Goal: Task Accomplishment & Management: Complete application form

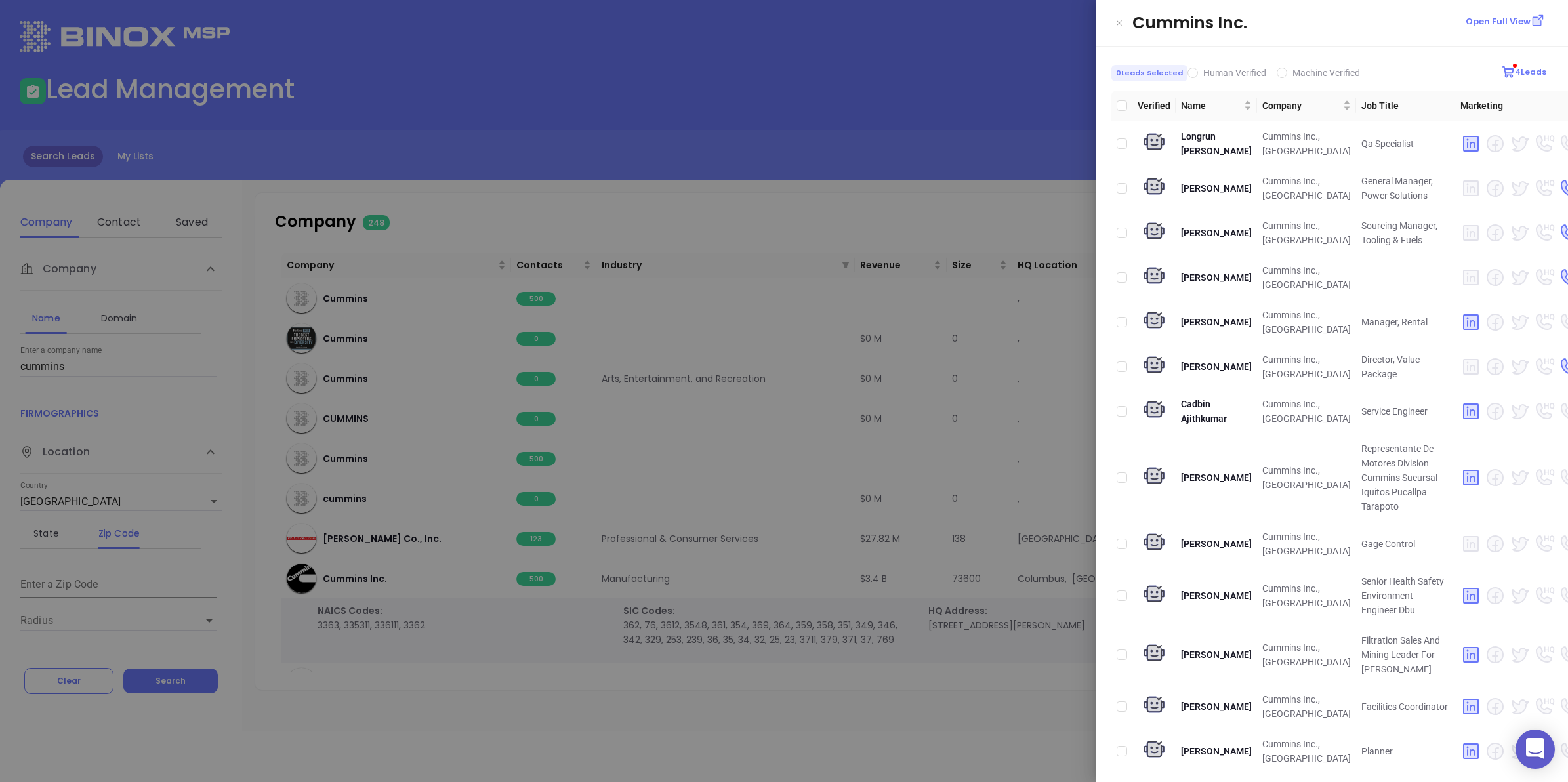
click at [755, 205] on div at bounding box center [784, 391] width 1568 height 782
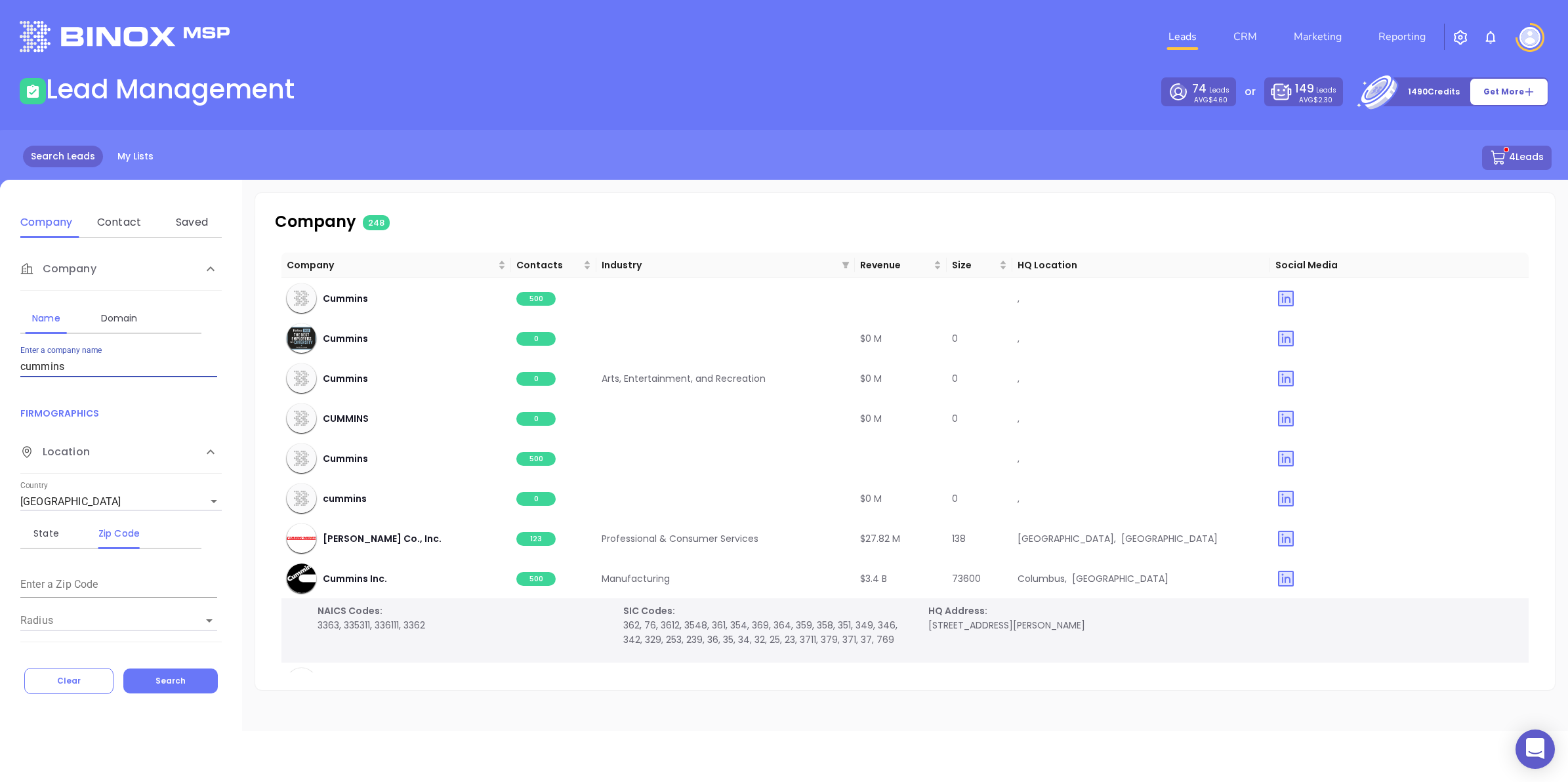
click at [48, 368] on input "cummins" at bounding box center [119, 366] width 196 height 21
click at [116, 223] on div "Contact" at bounding box center [119, 222] width 52 height 15
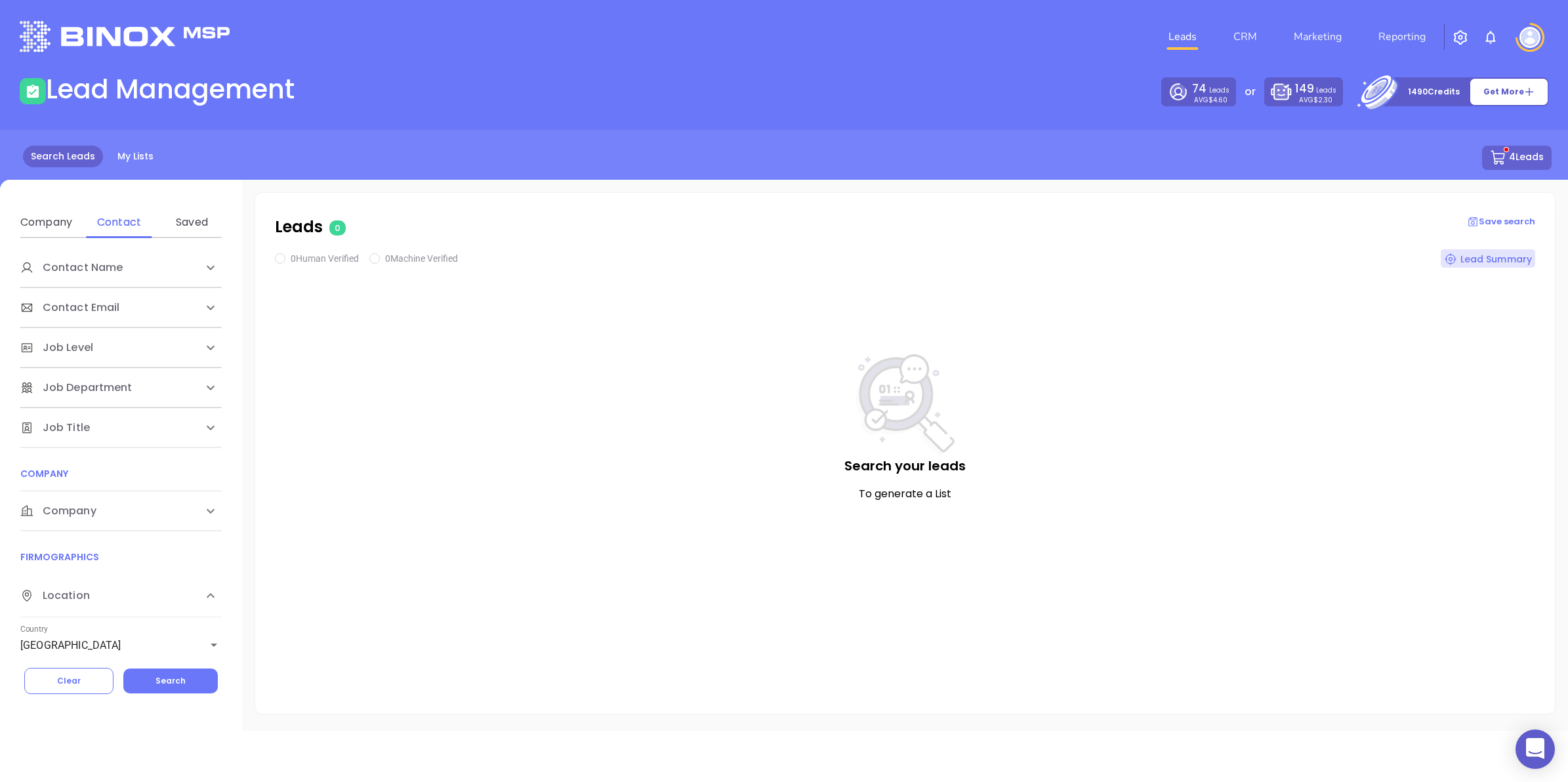
click at [149, 345] on div "Job Level" at bounding box center [108, 347] width 175 height 15
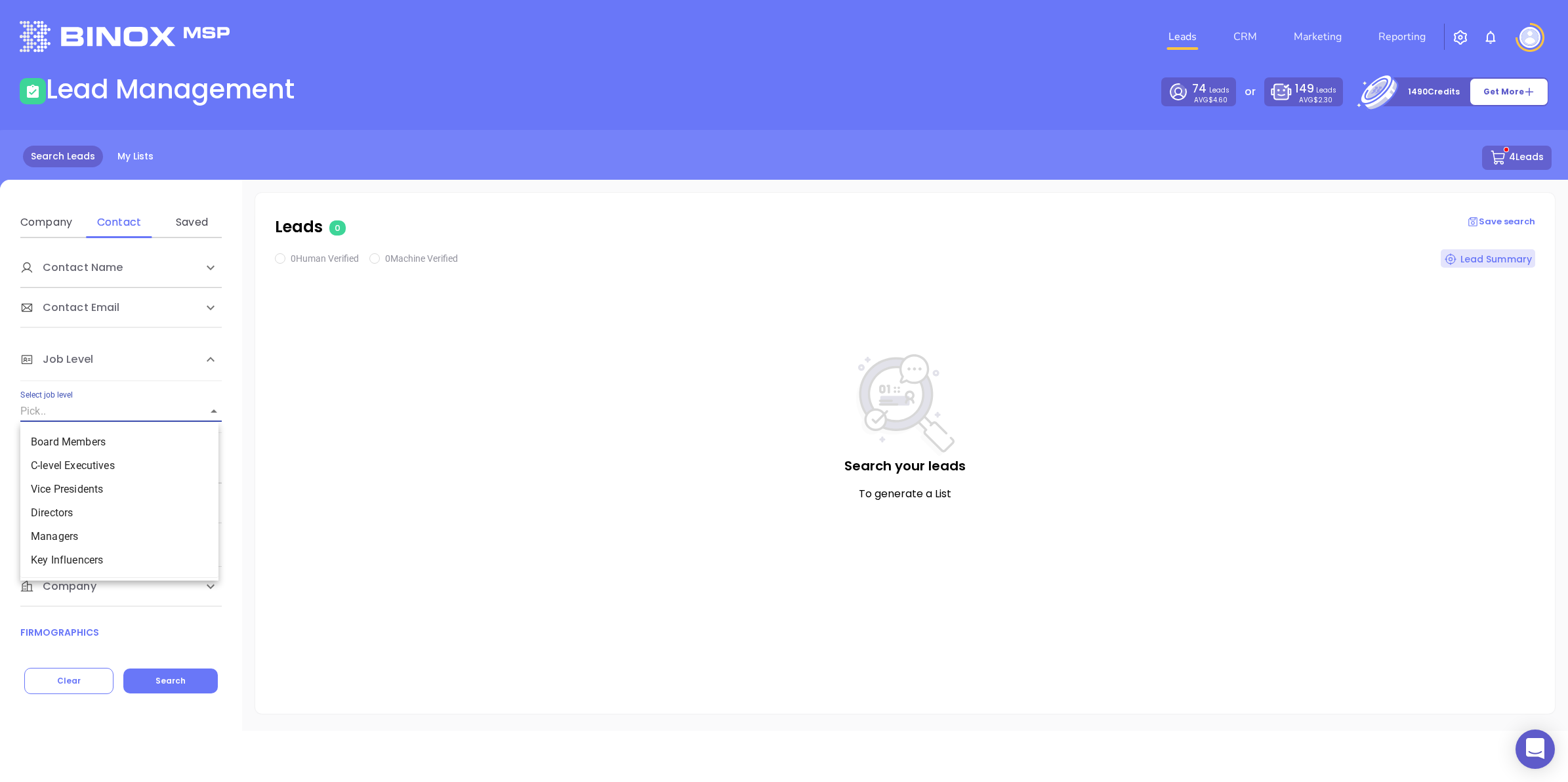
click at [131, 417] on input "Select job level" at bounding box center [103, 411] width 165 height 21
click at [0, 405] on html "0 Leads CRM Marketing Reporting Financial Leads Leads Lead Management 74 Leads …" at bounding box center [784, 391] width 1568 height 782
click at [97, 456] on span "Job Department" at bounding box center [77, 462] width 112 height 15
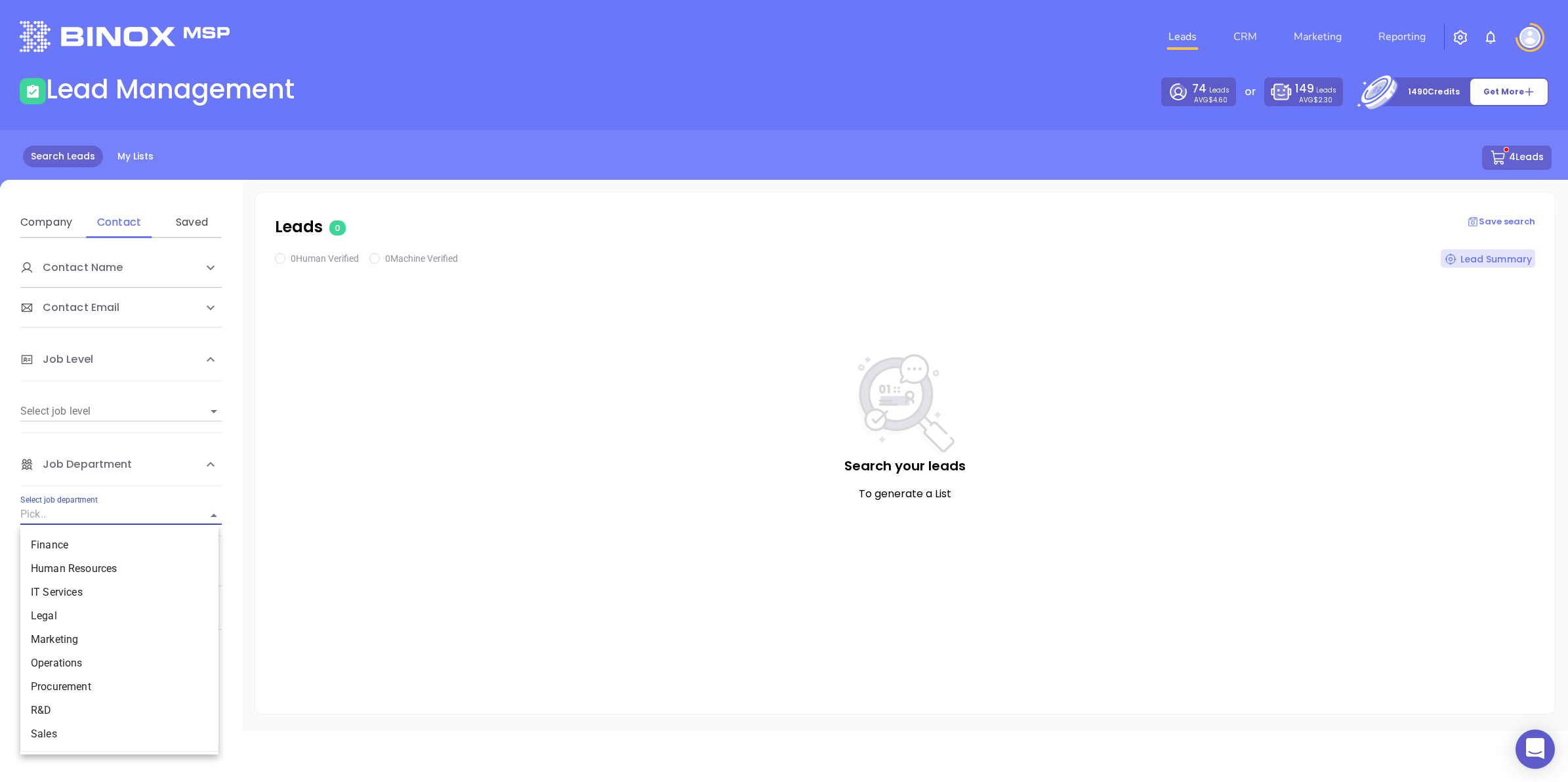
click at [107, 510] on input "Select job department" at bounding box center [103, 515] width 165 height 18
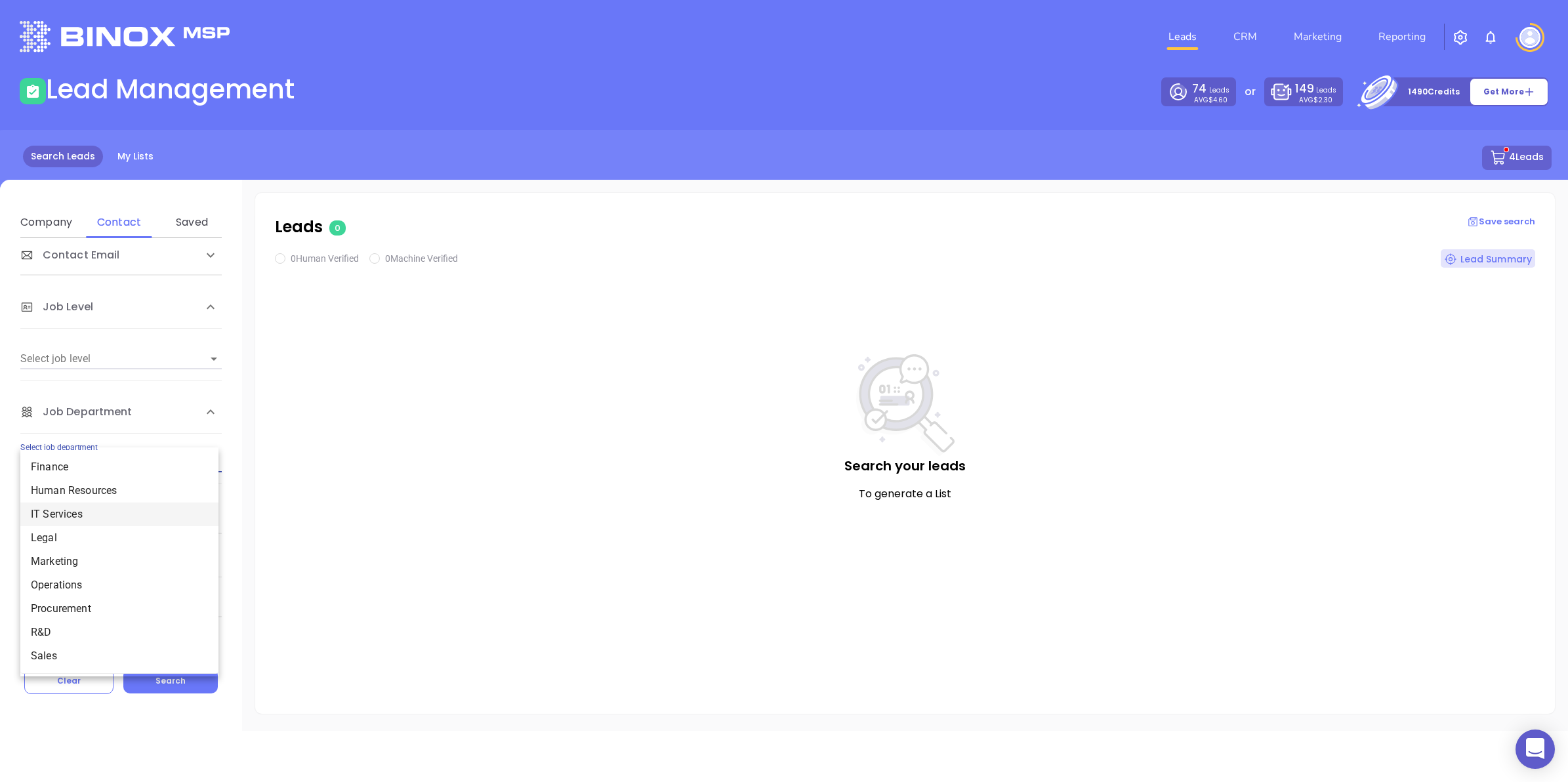
scroll to position [82, 0]
click at [86, 511] on li "IT Services" at bounding box center [120, 511] width 198 height 23
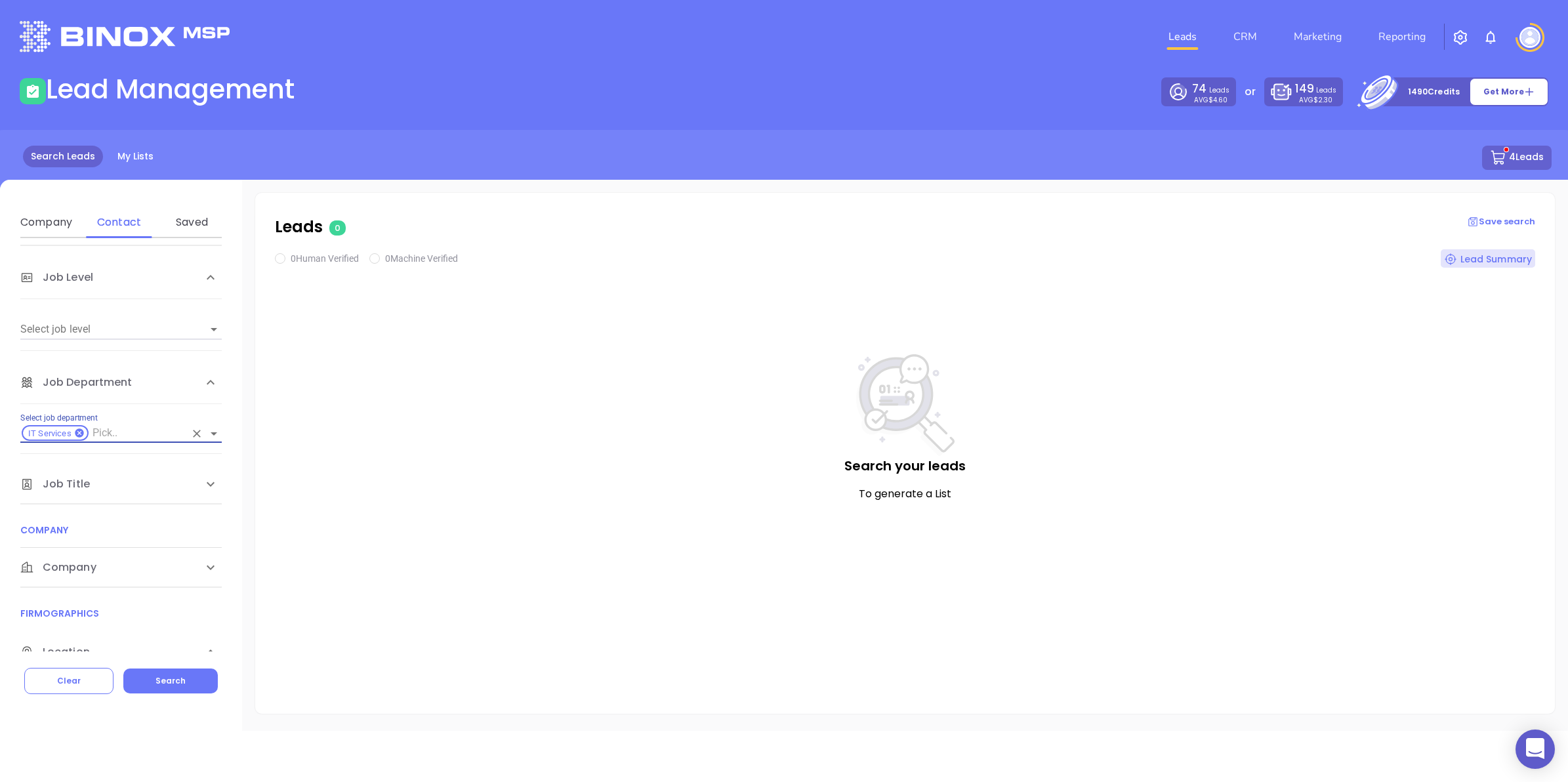
click at [5, 463] on div "Contact Name First Name Last Name Contact Email Work or Personal Email Job Leve…" at bounding box center [121, 444] width 242 height 414
click at [88, 500] on div "Job Title" at bounding box center [122, 485] width 202 height 40
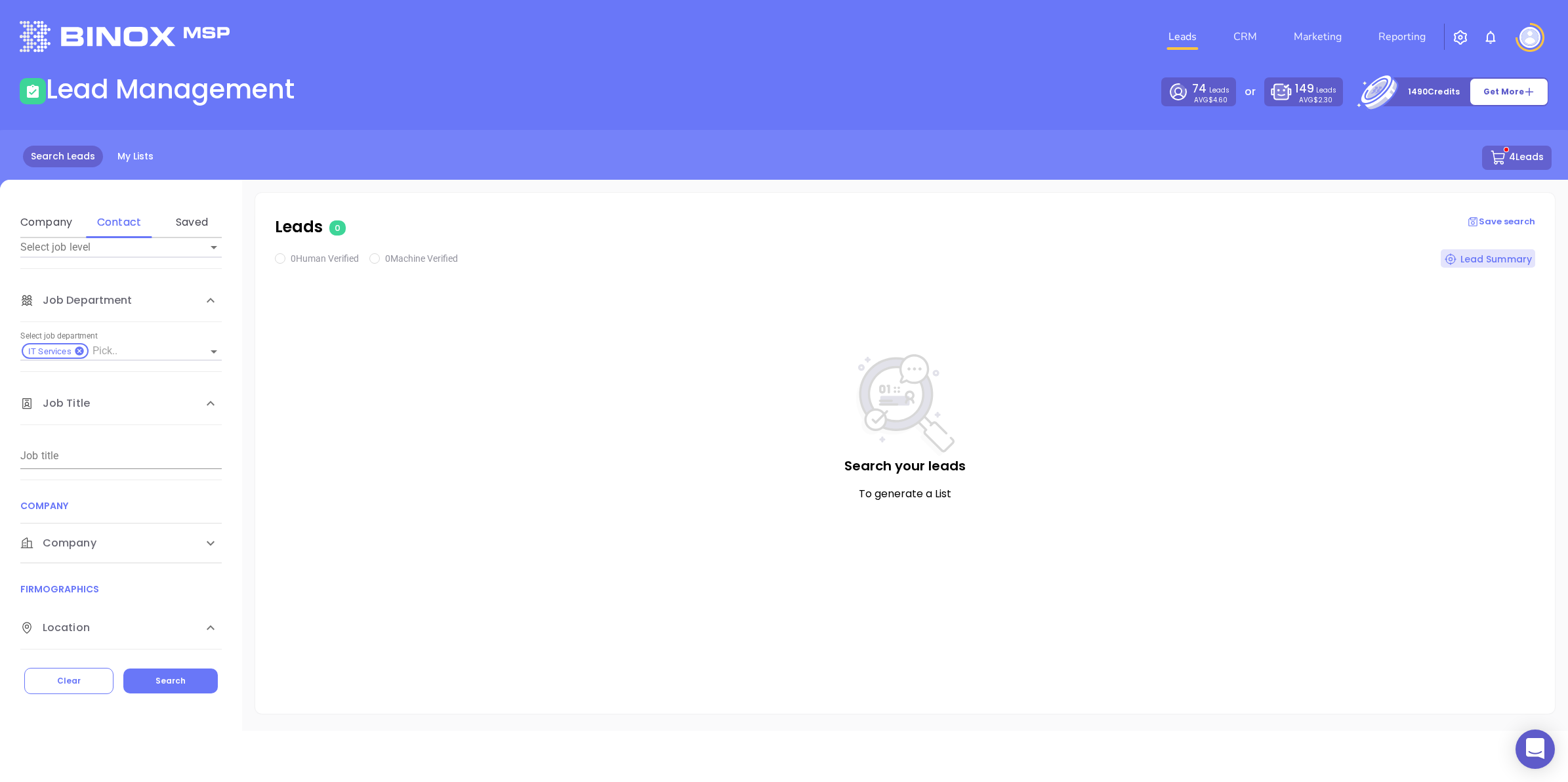
click at [73, 460] on input "text" at bounding box center [122, 457] width 202 height 21
click at [14, 432] on div "Contact Name First Name Last Name Contact Email Work or Personal Email Job Leve…" at bounding box center [121, 444] width 242 height 414
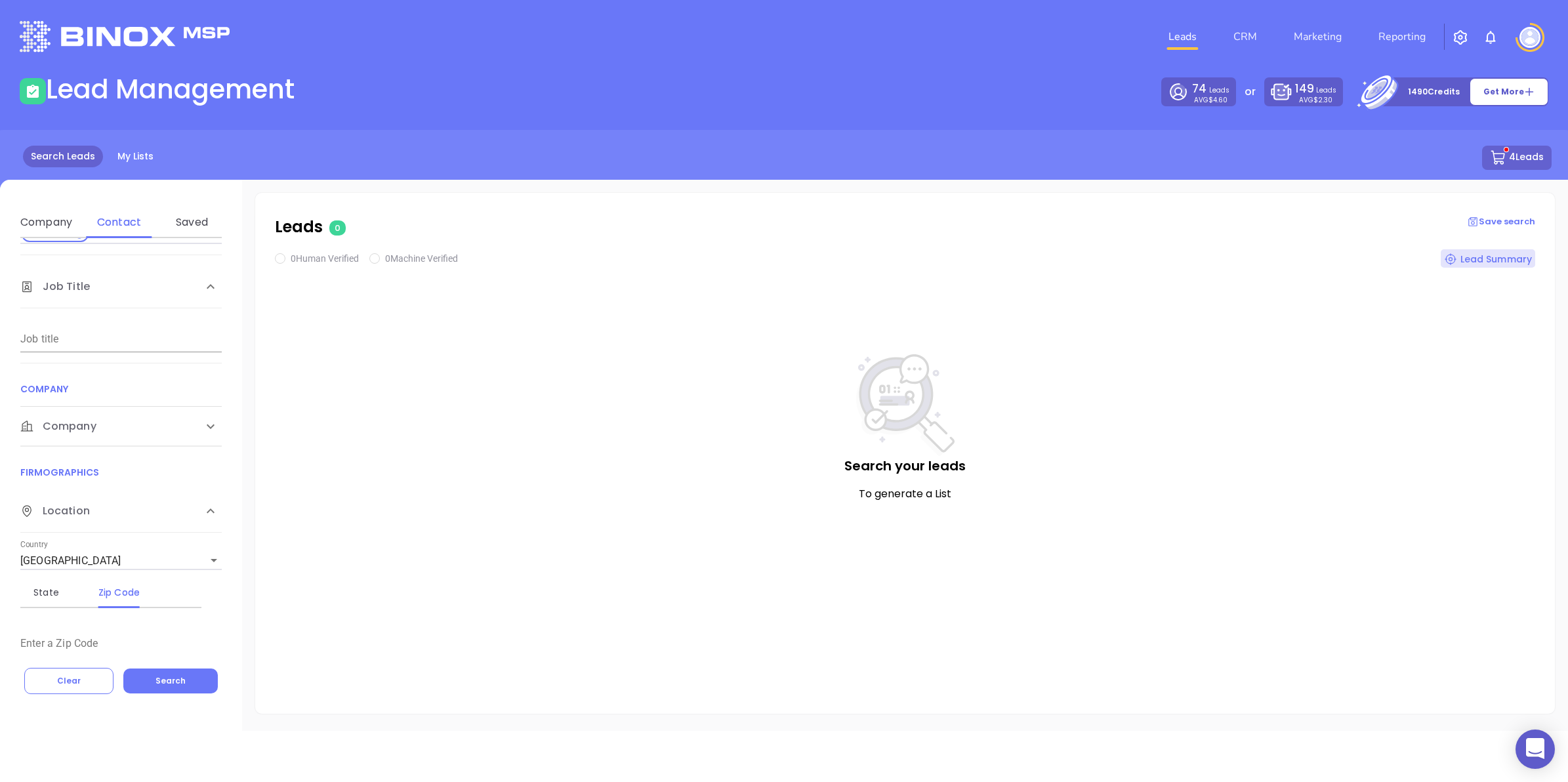
scroll to position [410, 0]
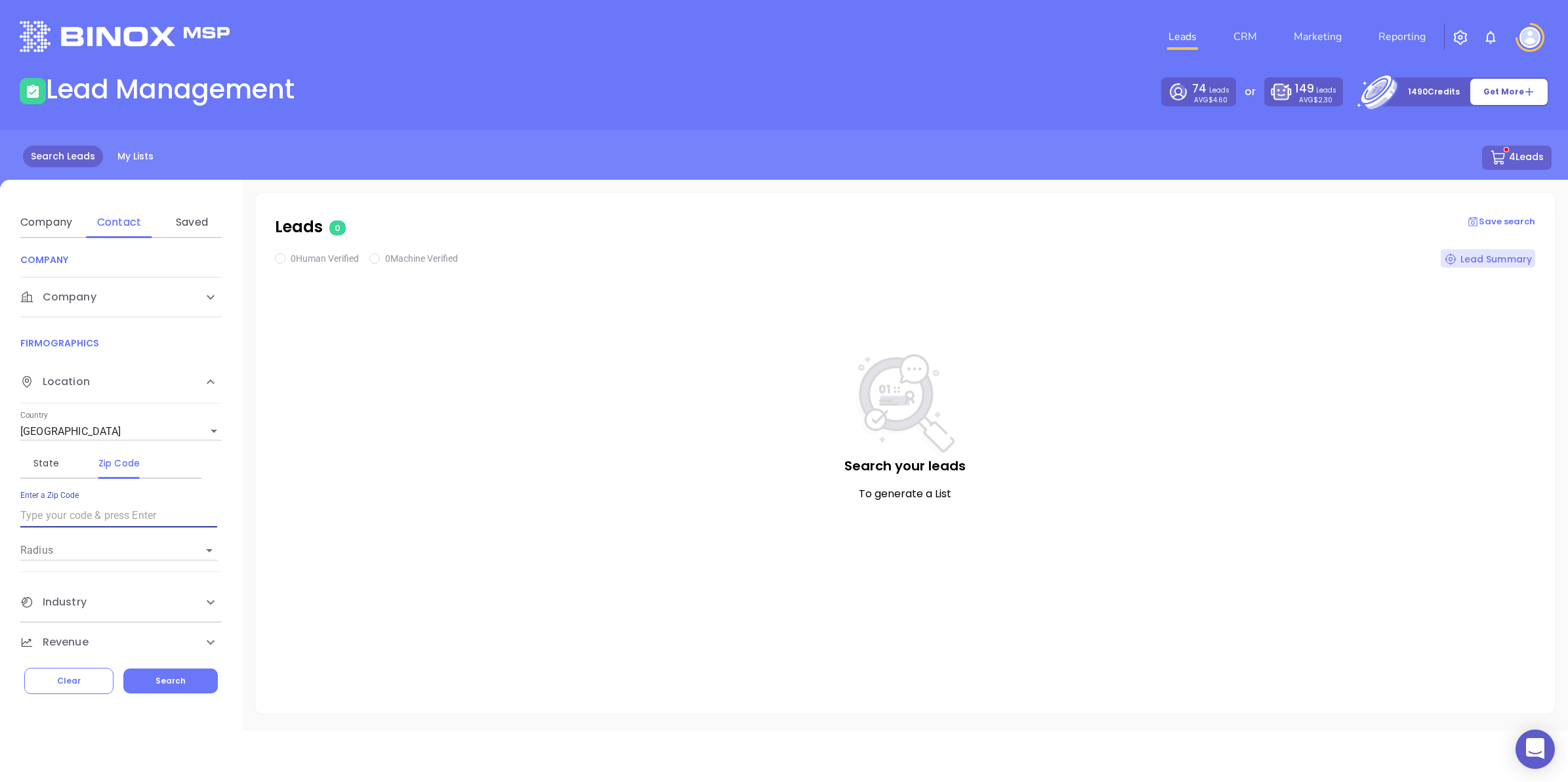
click at [58, 508] on input "text" at bounding box center [119, 515] width 196 height 21
drag, startPoint x: 187, startPoint y: 558, endPoint x: 161, endPoint y: 556, distance: 26.1
click at [163, 559] on div at bounding box center [119, 550] width 196 height 21
type input "40505"
click at [219, 550] on div "Country [GEOGRAPHIC_DATA] US State Zip Code Enter a Zip Code 40505 Radius" at bounding box center [121, 485] width 217 height 152
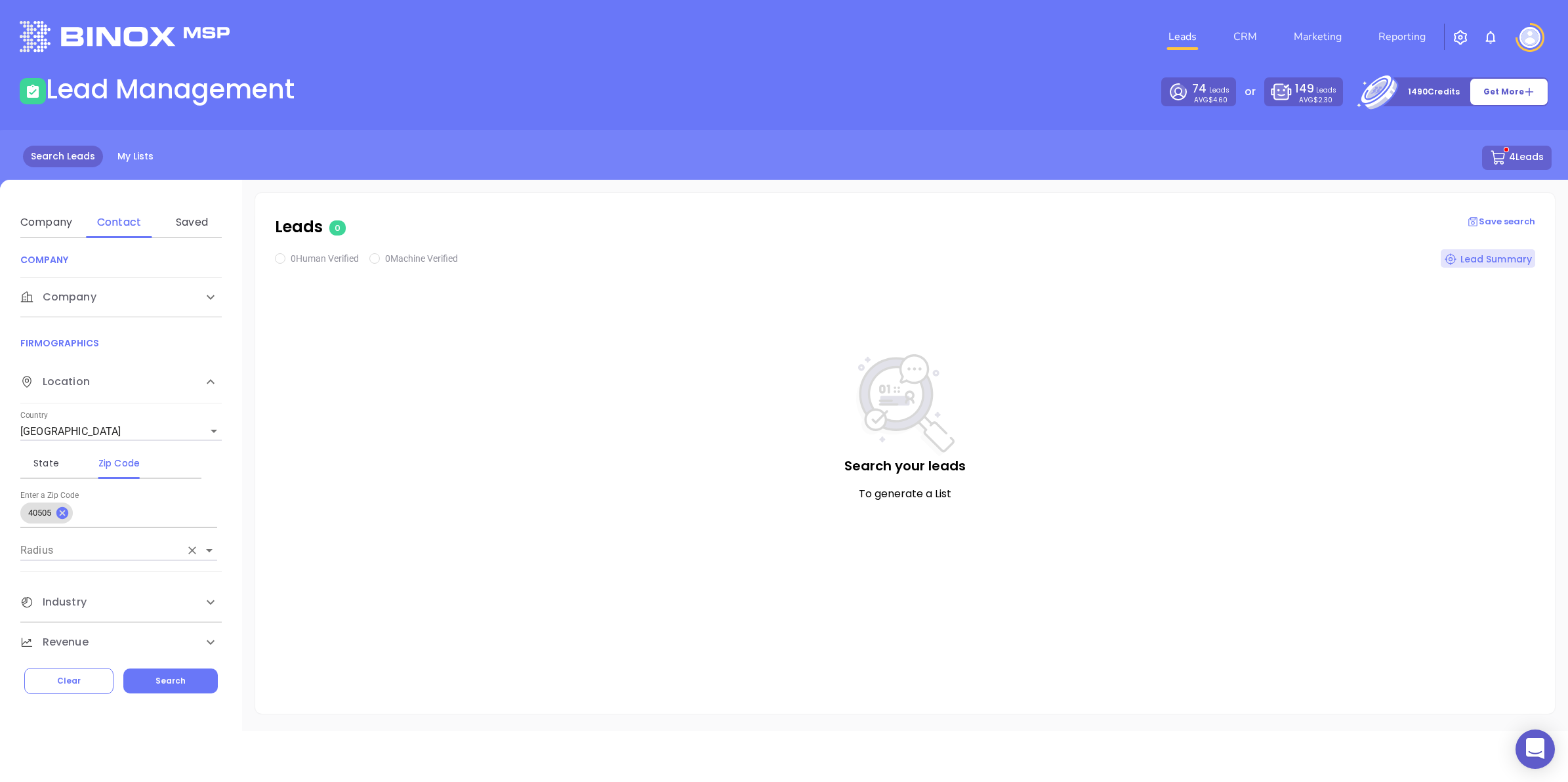
click at [213, 551] on icon "Open" at bounding box center [209, 550] width 15 height 15
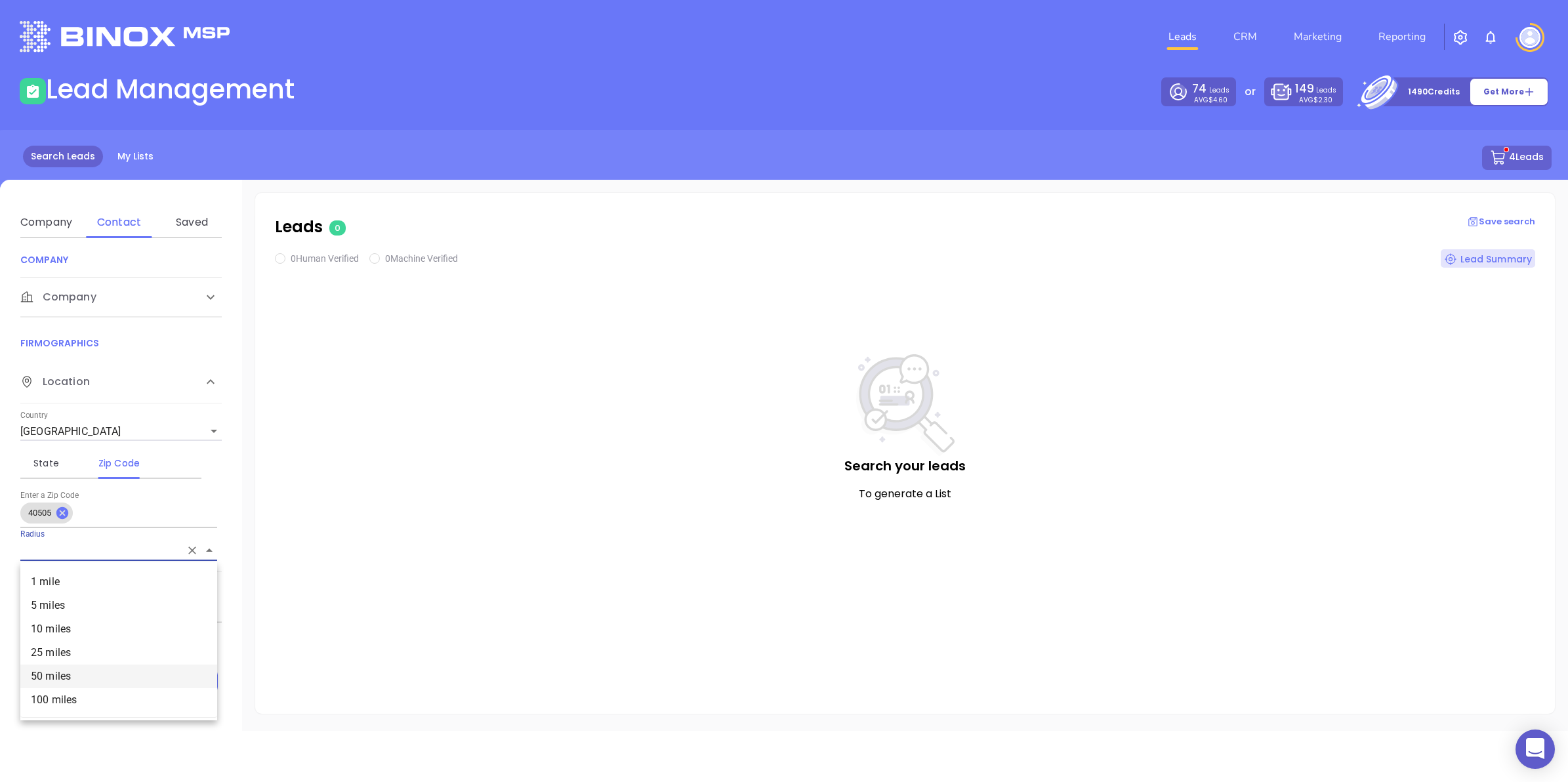
click at [90, 677] on li "50 miles" at bounding box center [119, 677] width 196 height 23
type input "50 miles"
click at [5, 561] on div "Contact Name First Name Last Name Contact Email Work or Personal Email Job Leve…" at bounding box center [121, 444] width 242 height 414
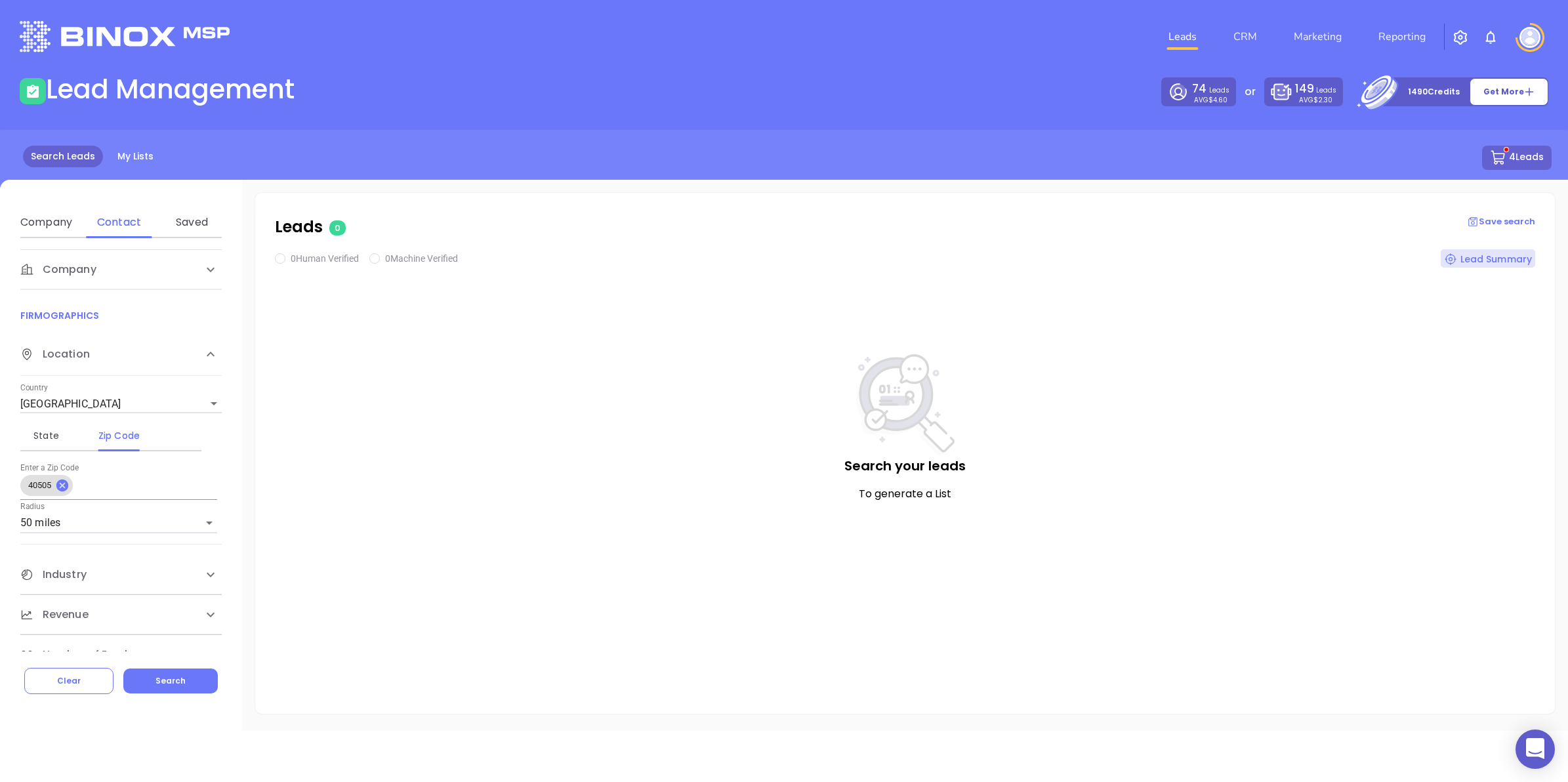
scroll to position [463, 0]
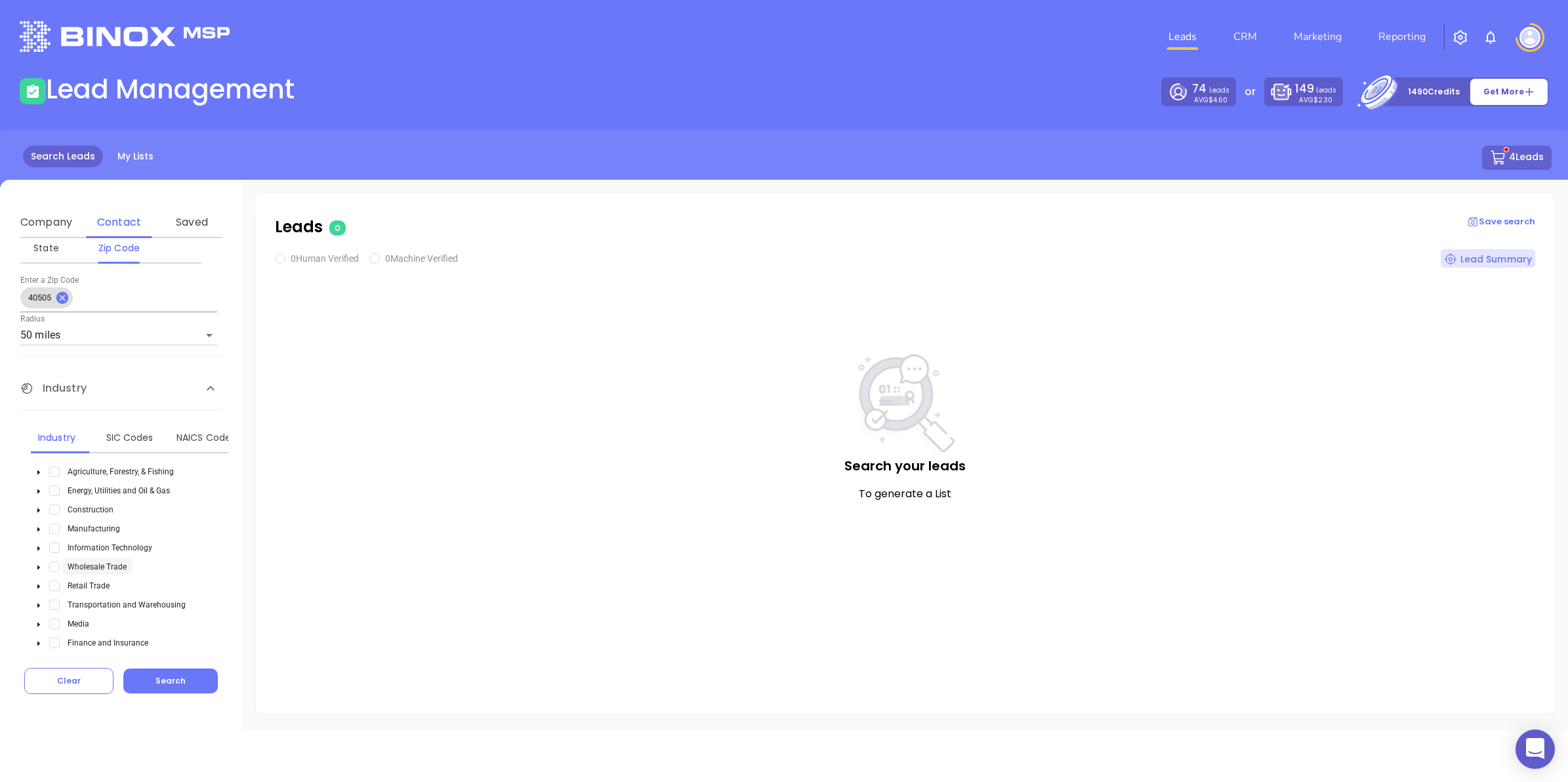
scroll to position [627, 0]
click at [78, 529] on span "Manufacturing" at bounding box center [94, 527] width 52 height 9
click at [51, 526] on span "Select Manufacturing" at bounding box center [55, 527] width 11 height 11
click at [6, 496] on div "Contact Name First Name Last Name Contact Email Work or Personal Email Job Leve…" at bounding box center [121, 444] width 242 height 414
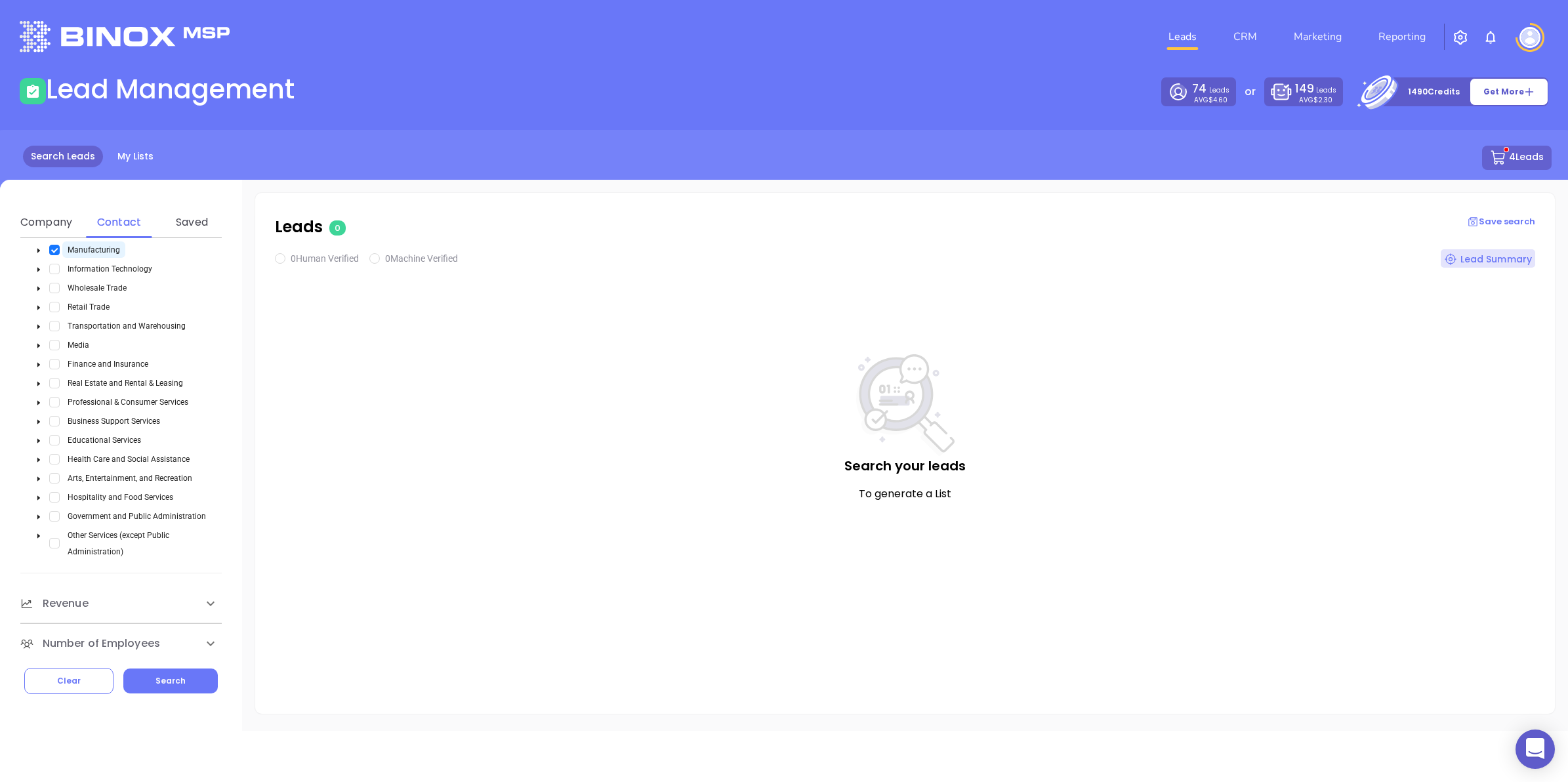
scroll to position [922, 0]
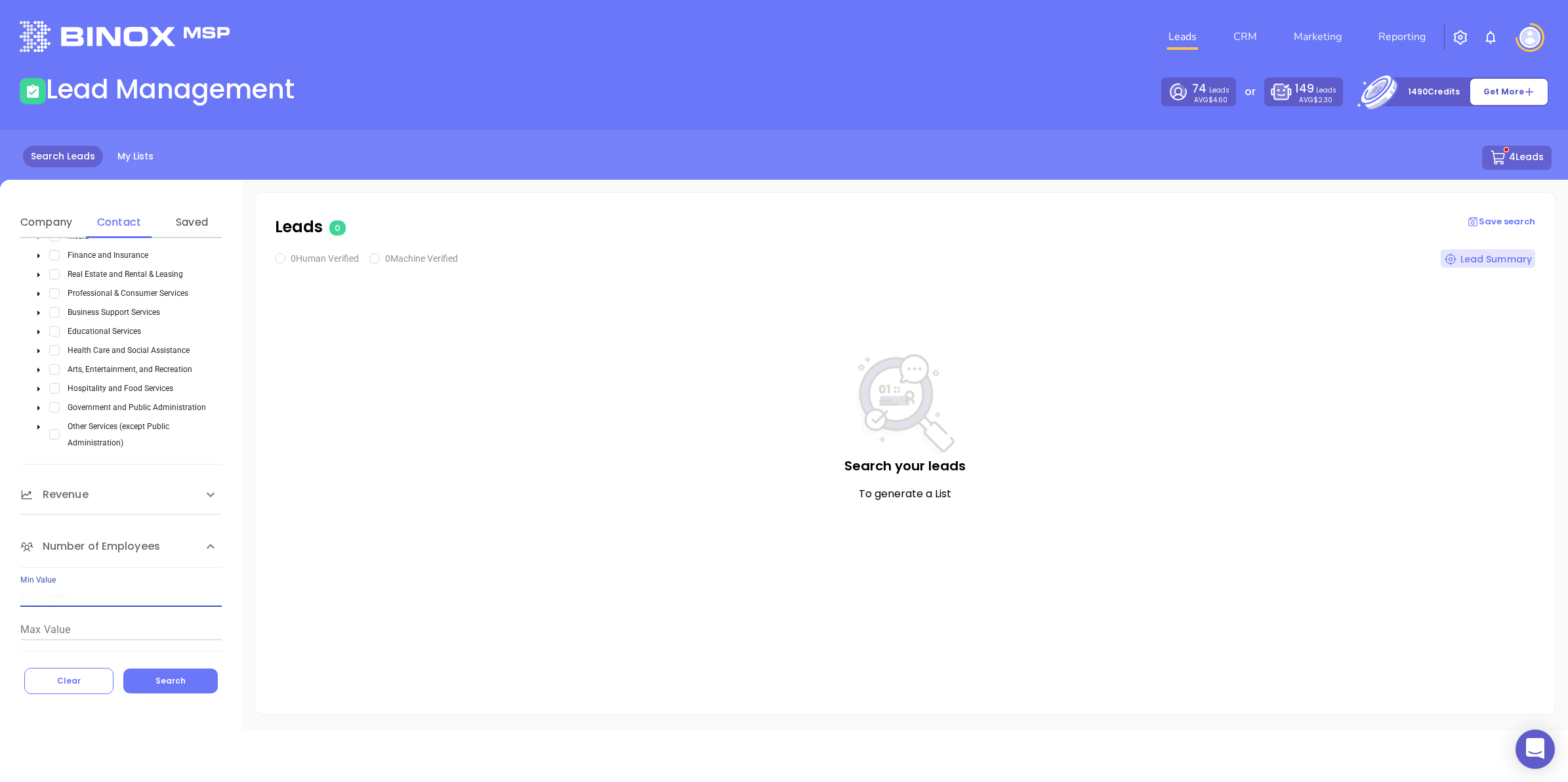
click at [74, 593] on input "Min value" at bounding box center [122, 596] width 202 height 21
type input "10"
click at [184, 677] on span "Search" at bounding box center [171, 680] width 31 height 11
checkbox input "true"
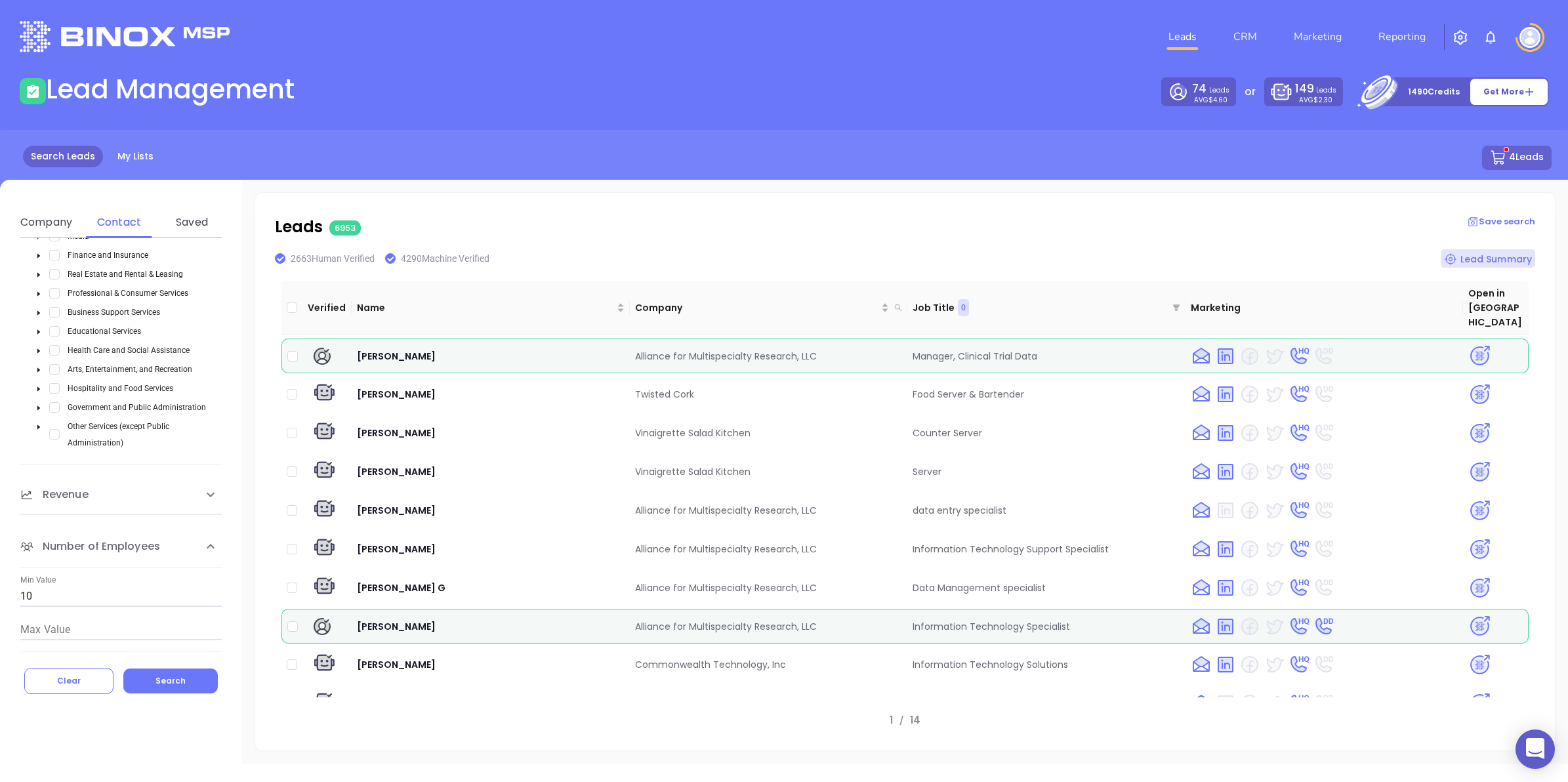
drag, startPoint x: 47, startPoint y: 597, endPoint x: 25, endPoint y: 597, distance: 22.0
click at [25, 597] on input "10" at bounding box center [122, 596] width 202 height 21
click at [35, 596] on input "10" at bounding box center [122, 596] width 202 height 21
drag, startPoint x: 35, startPoint y: 596, endPoint x: -4, endPoint y: 597, distance: 39.0
click at [0, 597] on html "0 Leads CRM Marketing Reporting Financial Leads Leads Lead Management 74 Leads …" at bounding box center [784, 391] width 1568 height 782
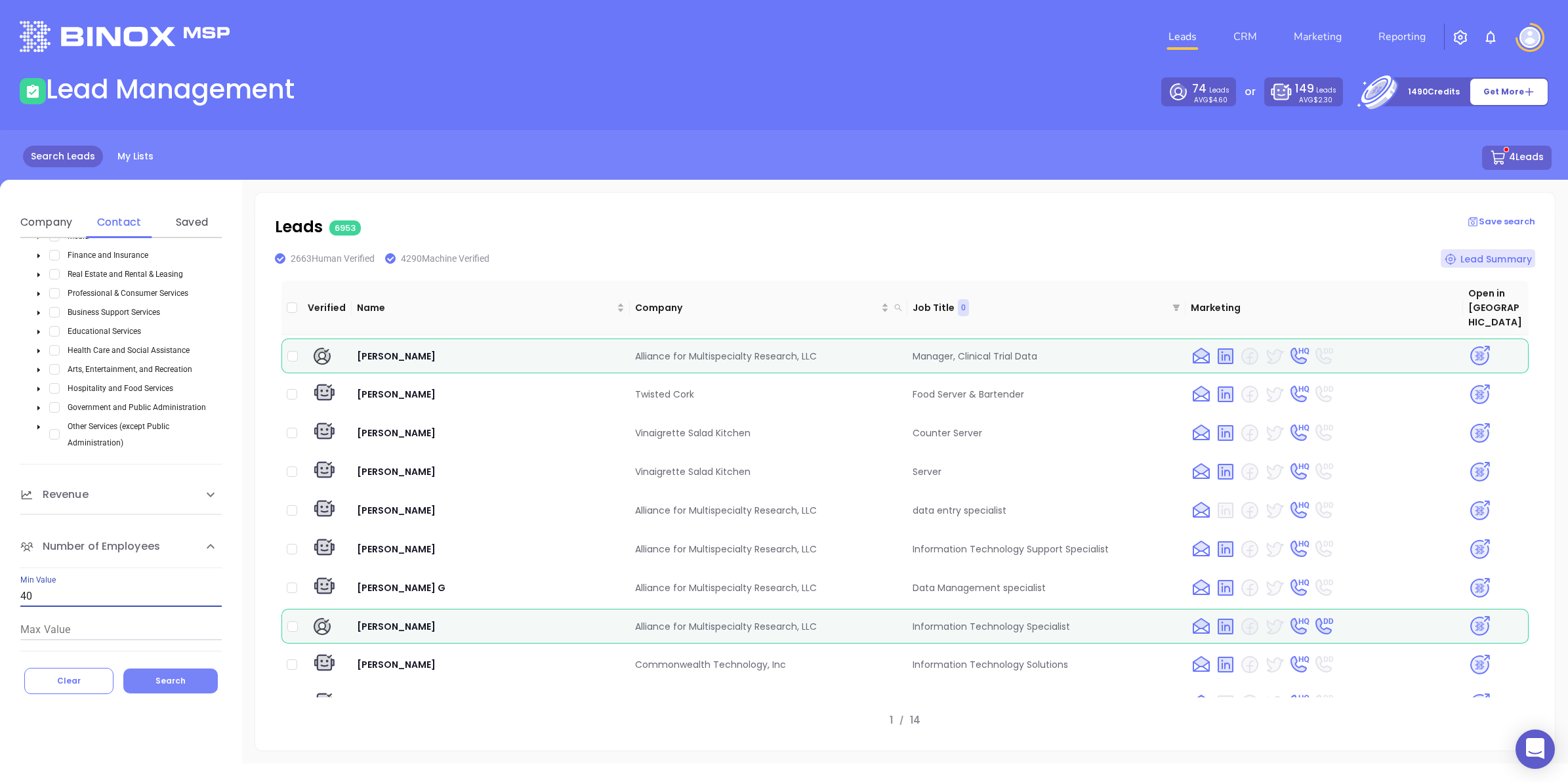
type input "40"
click at [173, 684] on span "Search" at bounding box center [171, 680] width 31 height 11
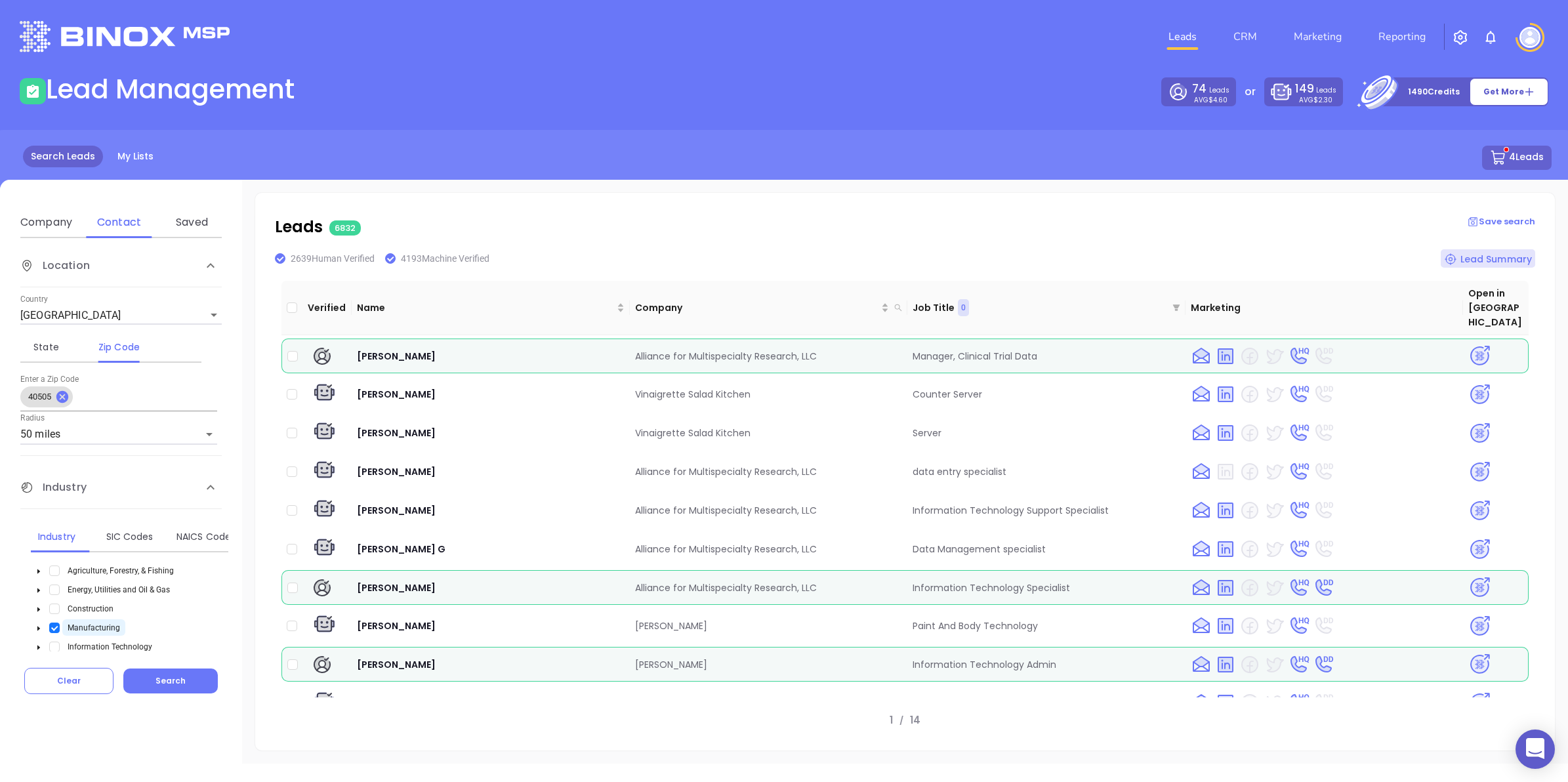
scroll to position [690, 0]
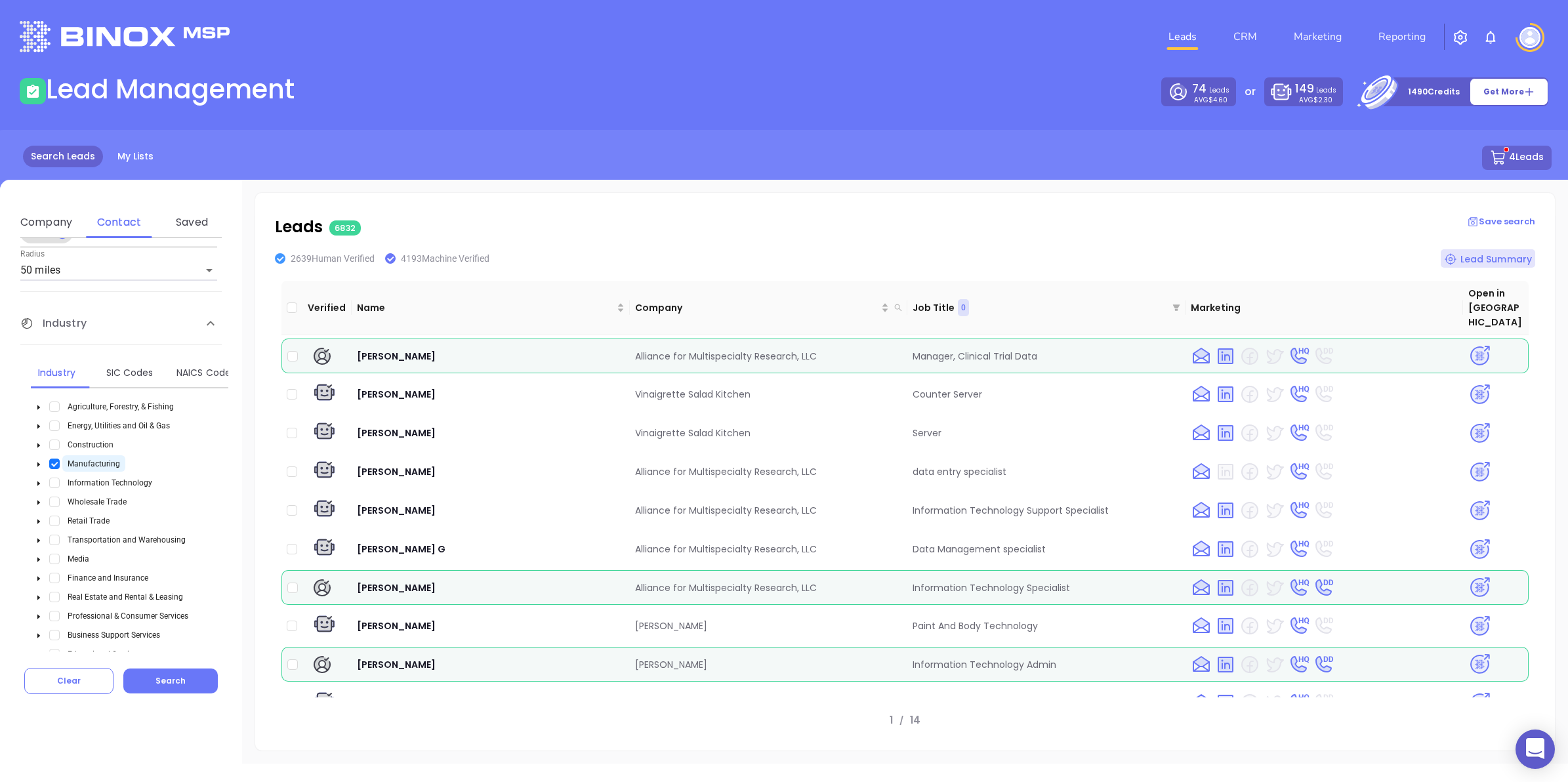
click at [286, 257] on span "2639 Human Verified" at bounding box center [332, 259] width 95 height 14
click at [286, 257] on input "2639 Human Verified" at bounding box center [280, 259] width 11 height 11
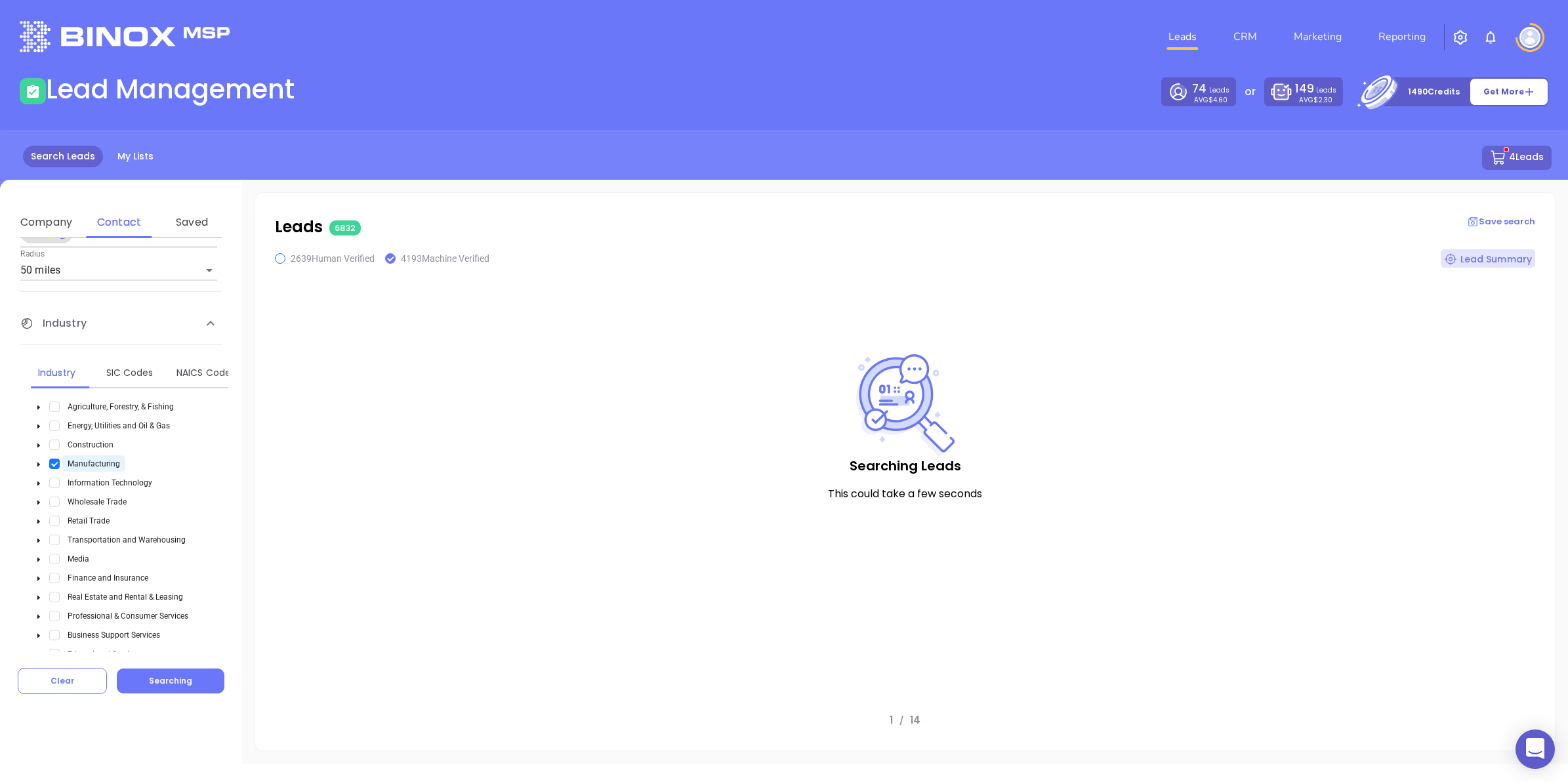
click at [286, 257] on span "2639 Human Verified" at bounding box center [332, 259] width 95 height 14
click at [286, 257] on input "2639 Human Verified" at bounding box center [280, 259] width 11 height 11
checkbox input "true"
click at [382, 258] on div "2639 Human Verified 4193 Machine Verified" at bounding box center [451, 259] width 354 height 14
click at [390, 259] on input "4193 Machine Verified" at bounding box center [391, 259] width 11 height 11
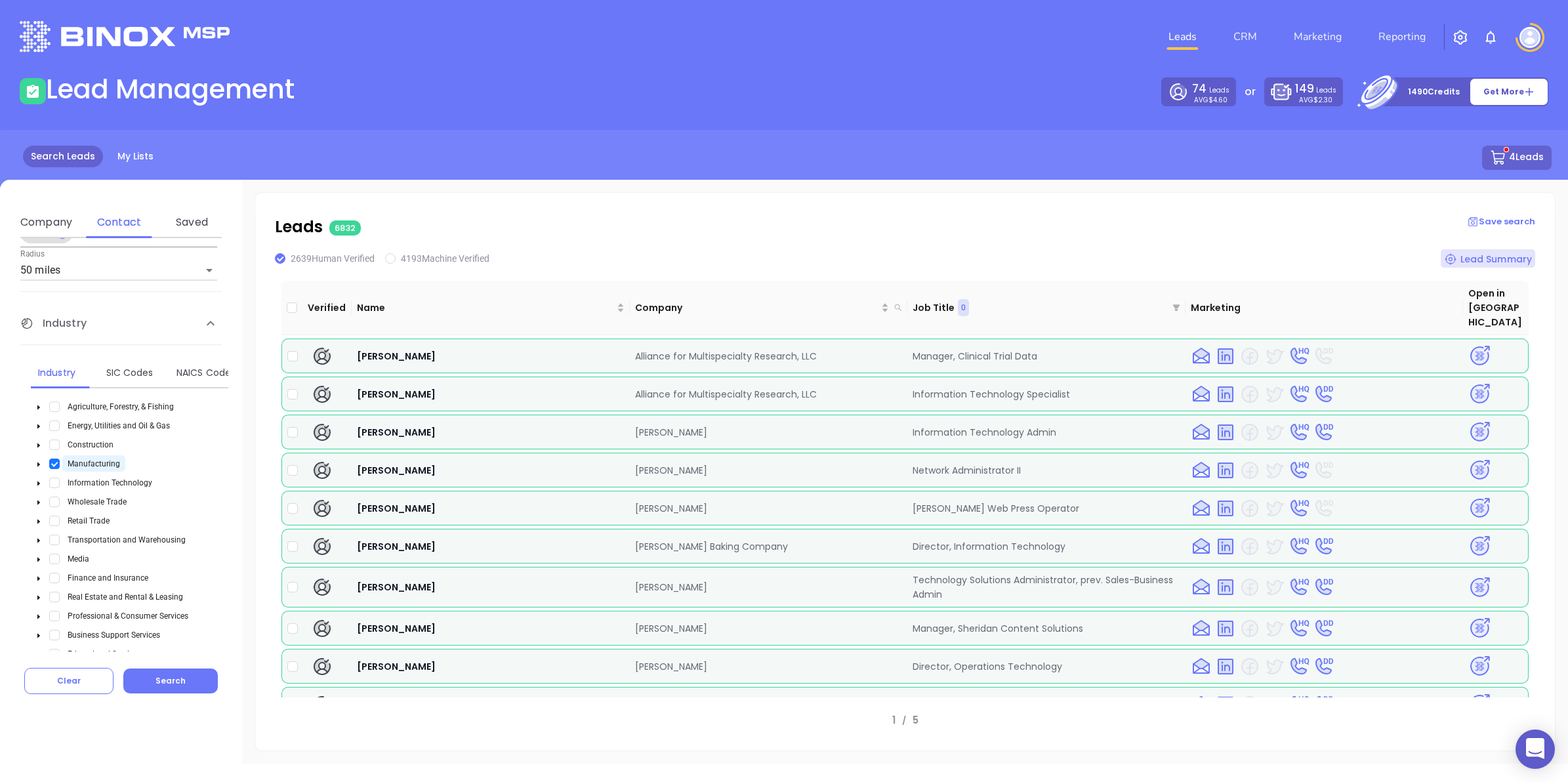
checkbox input "false"
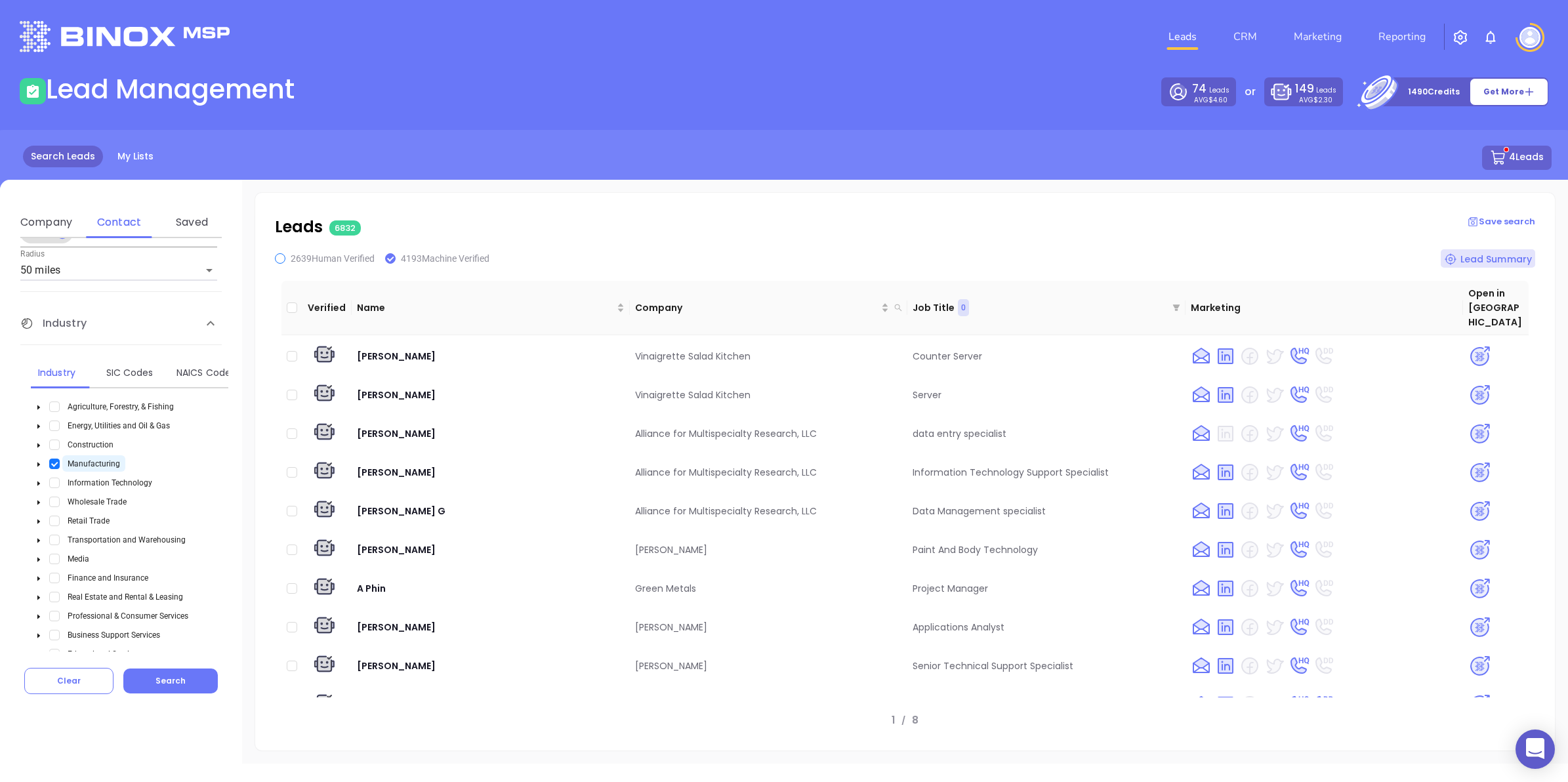
drag, startPoint x: 392, startPoint y: 260, endPoint x: 316, endPoint y: 265, distance: 76.2
click at [392, 260] on input "4193 Machine Verified" at bounding box center [391, 259] width 11 height 11
checkbox input "false"
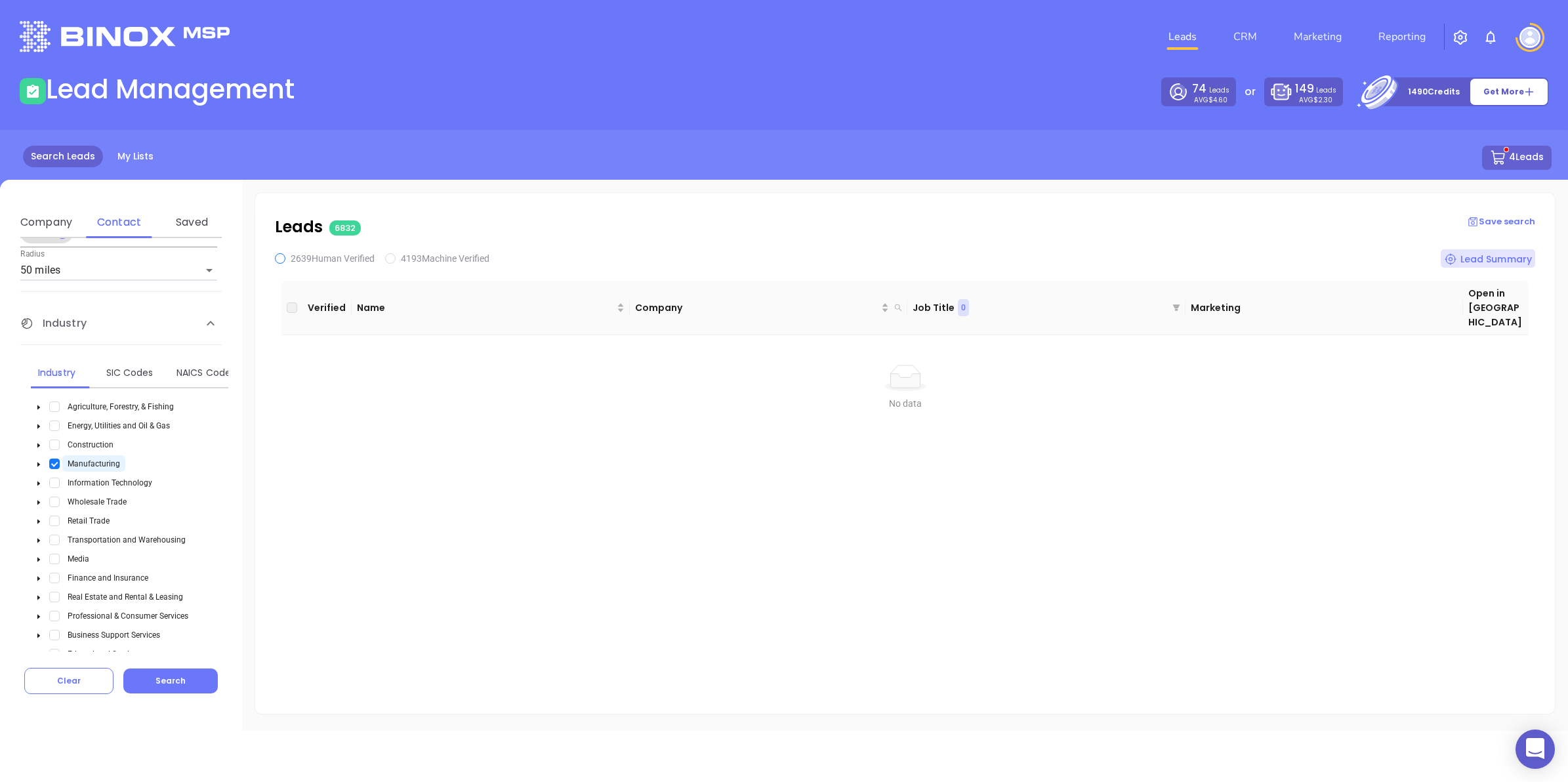
click at [282, 260] on input "2639 Human Verified" at bounding box center [280, 259] width 11 height 11
checkbox input "true"
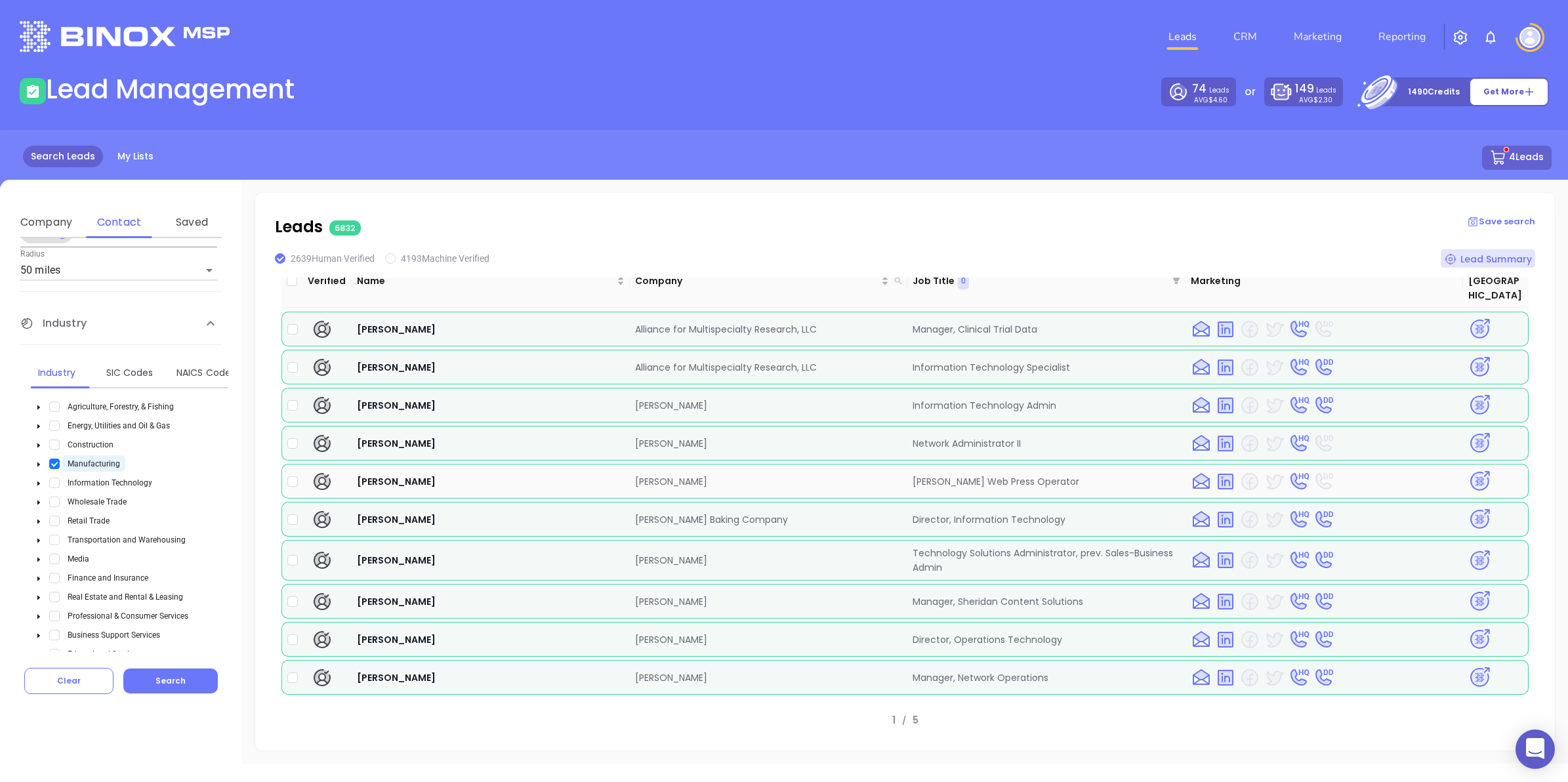
scroll to position [0, 0]
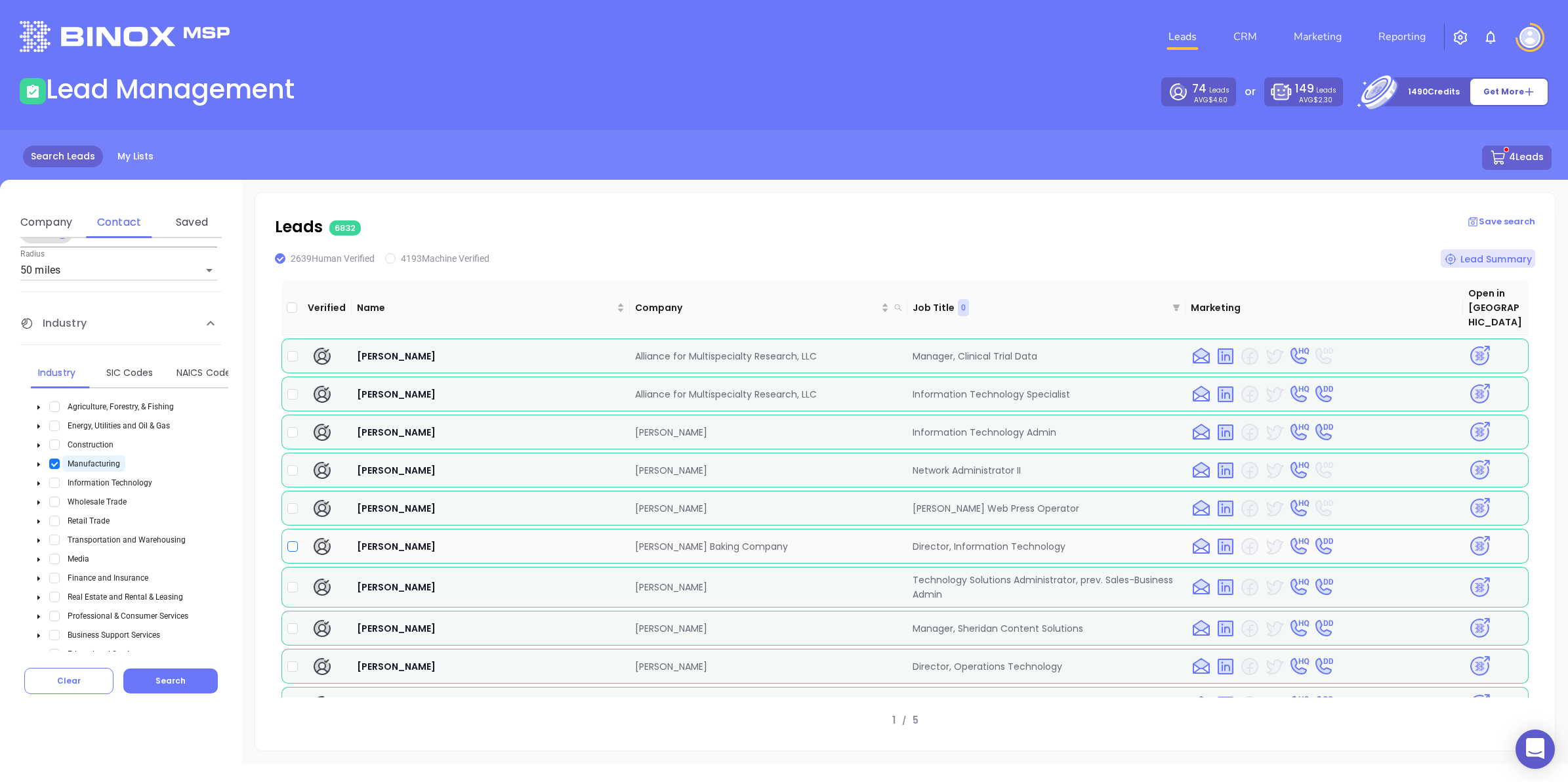
click at [294, 541] on input "checkbox" at bounding box center [293, 547] width 11 height 11
checkbox input "true"
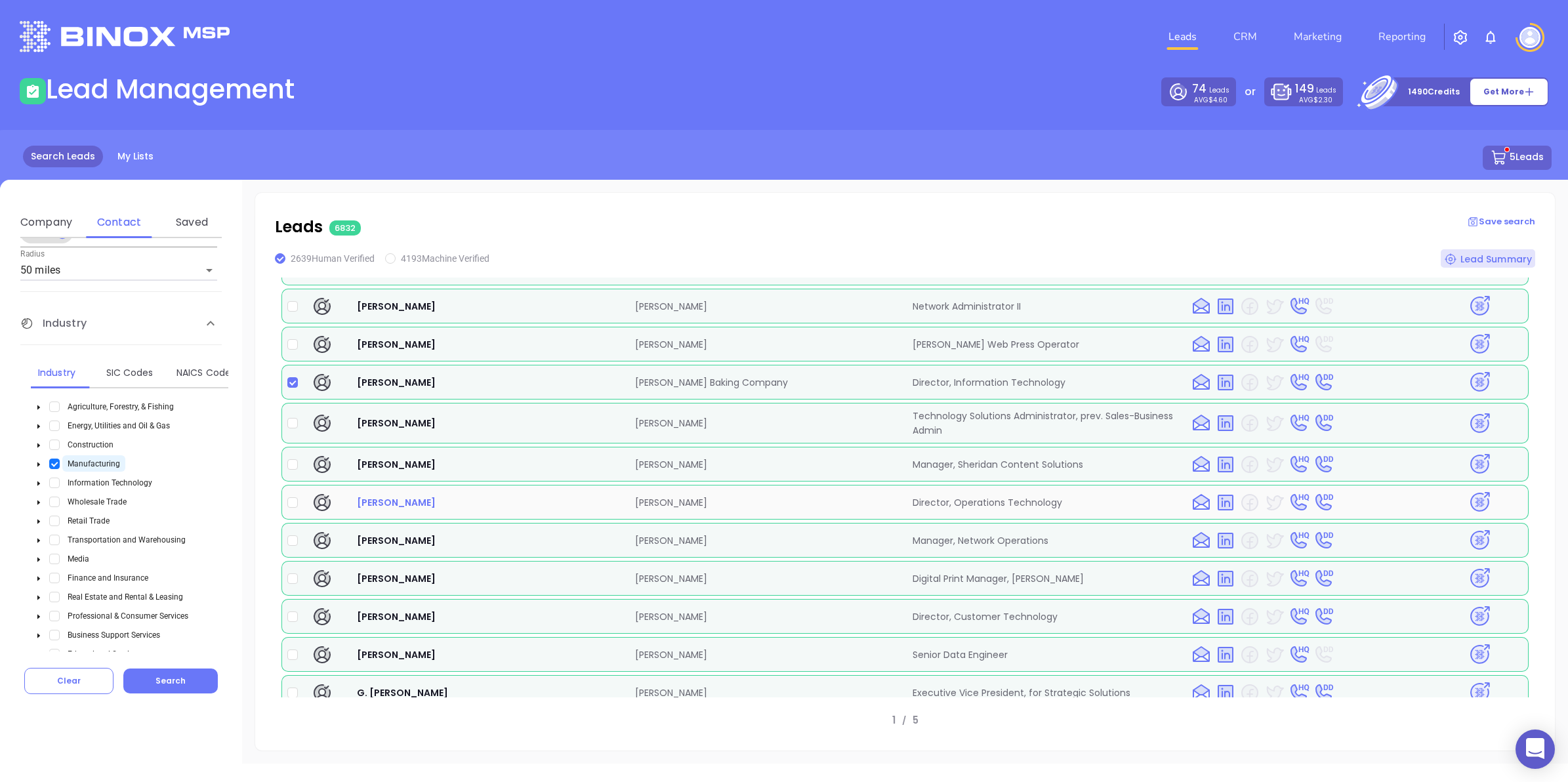
scroll to position [246, 0]
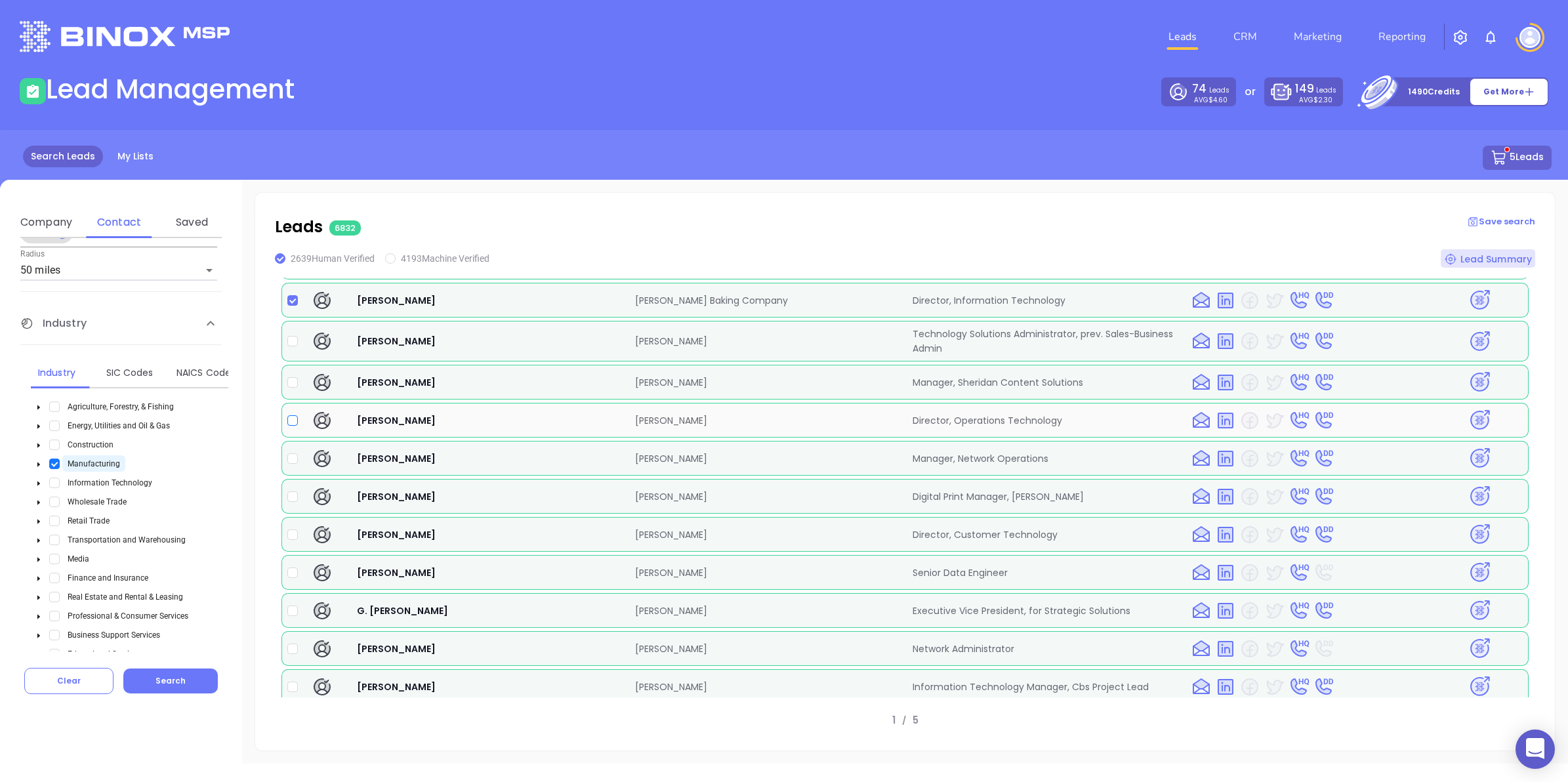
click at [290, 415] on input "checkbox" at bounding box center [293, 421] width 11 height 11
checkbox input "true"
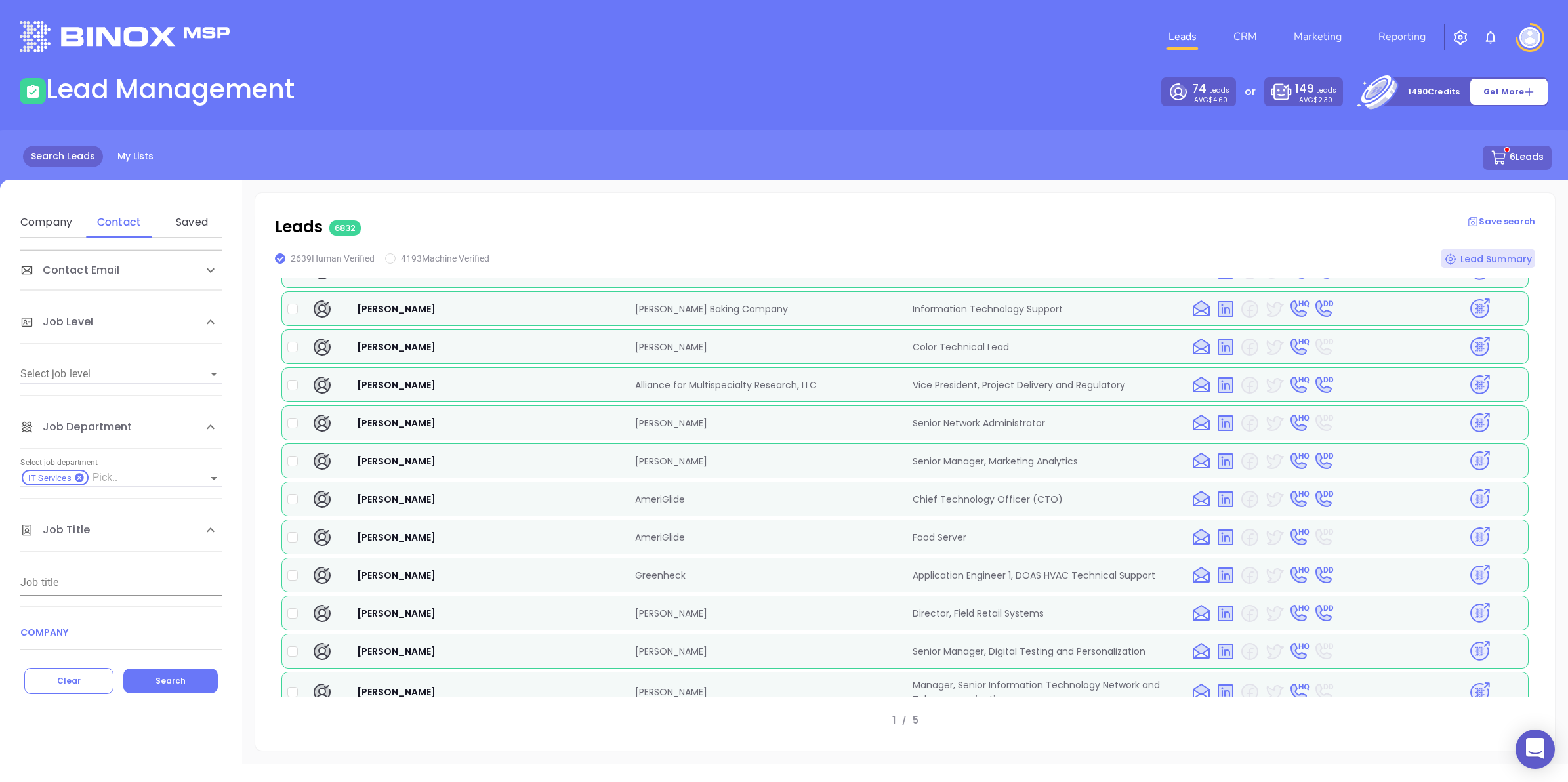
scroll to position [0, 0]
click at [206, 361] on icon at bounding box center [210, 359] width 8 height 5
click at [210, 346] on icon at bounding box center [210, 347] width 8 height 5
click at [156, 421] on input "Select job level" at bounding box center [103, 411] width 165 height 21
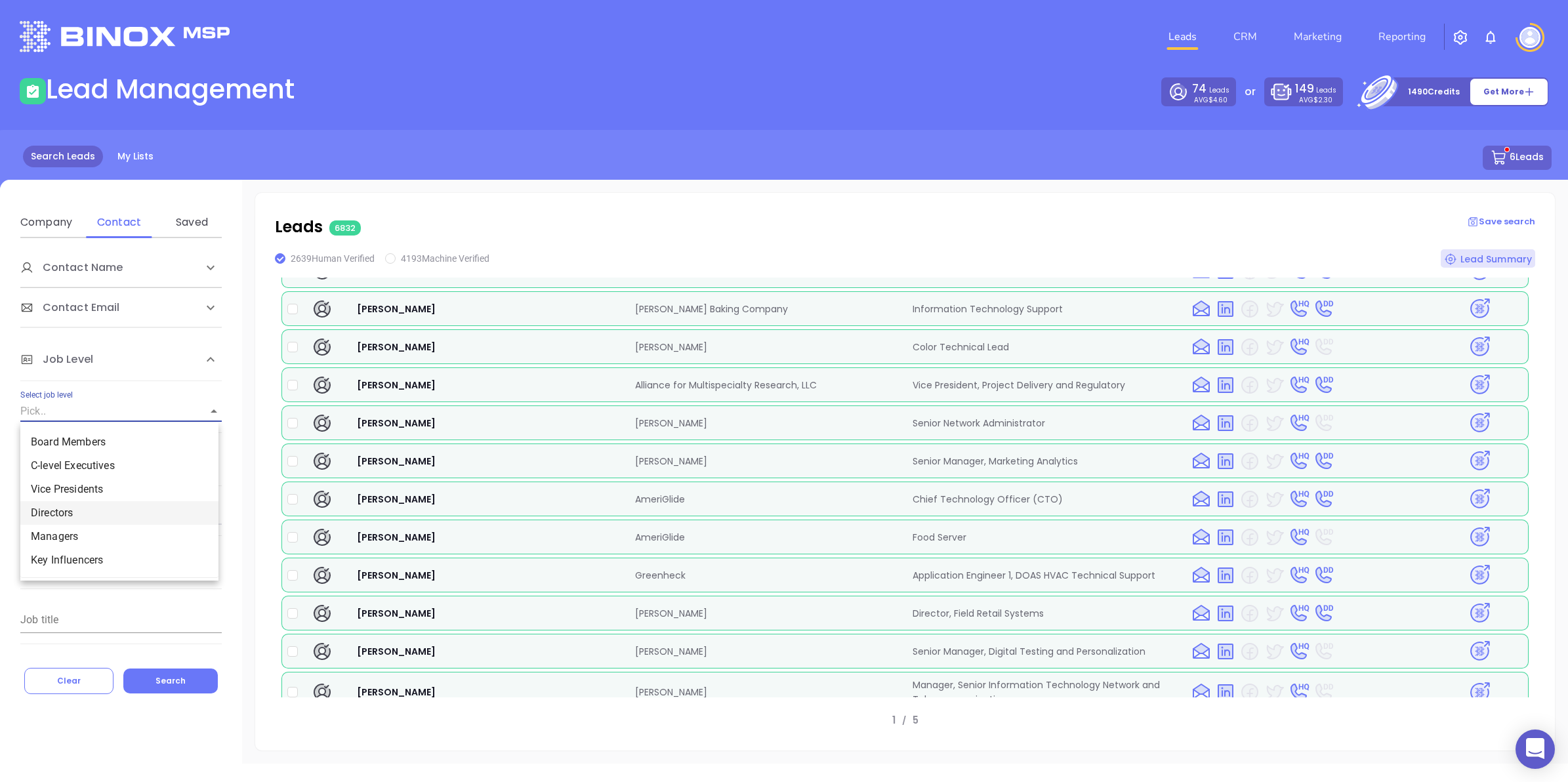
click at [82, 510] on li "Directors" at bounding box center [120, 513] width 198 height 23
click at [211, 413] on icon "Open" at bounding box center [213, 414] width 6 height 4
click at [91, 496] on li "Vice Presidents" at bounding box center [120, 494] width 198 height 23
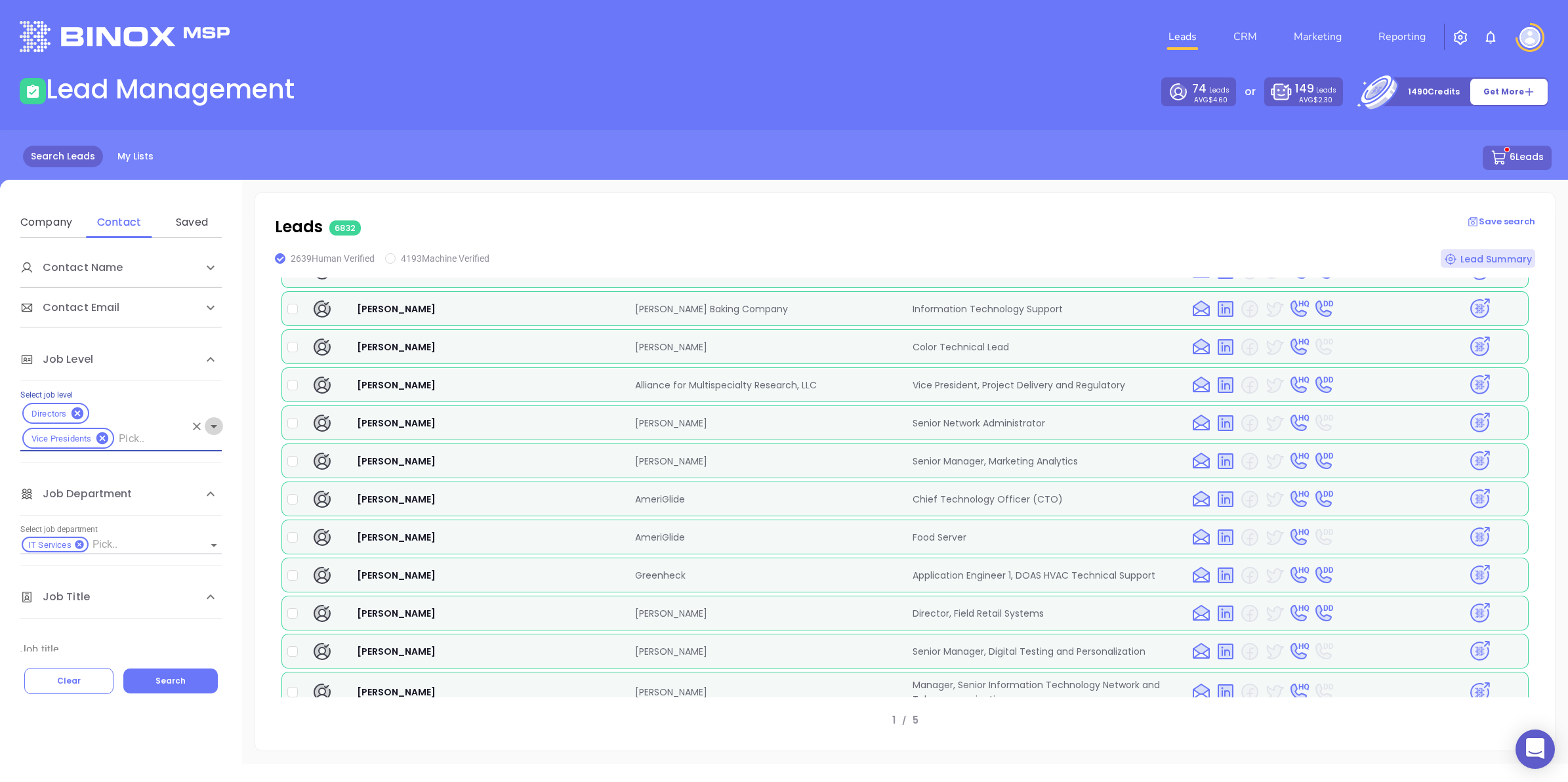
click at [213, 426] on icon "Open" at bounding box center [213, 426] width 15 height 15
click at [103, 497] on li "C-level Executives" at bounding box center [120, 496] width 198 height 23
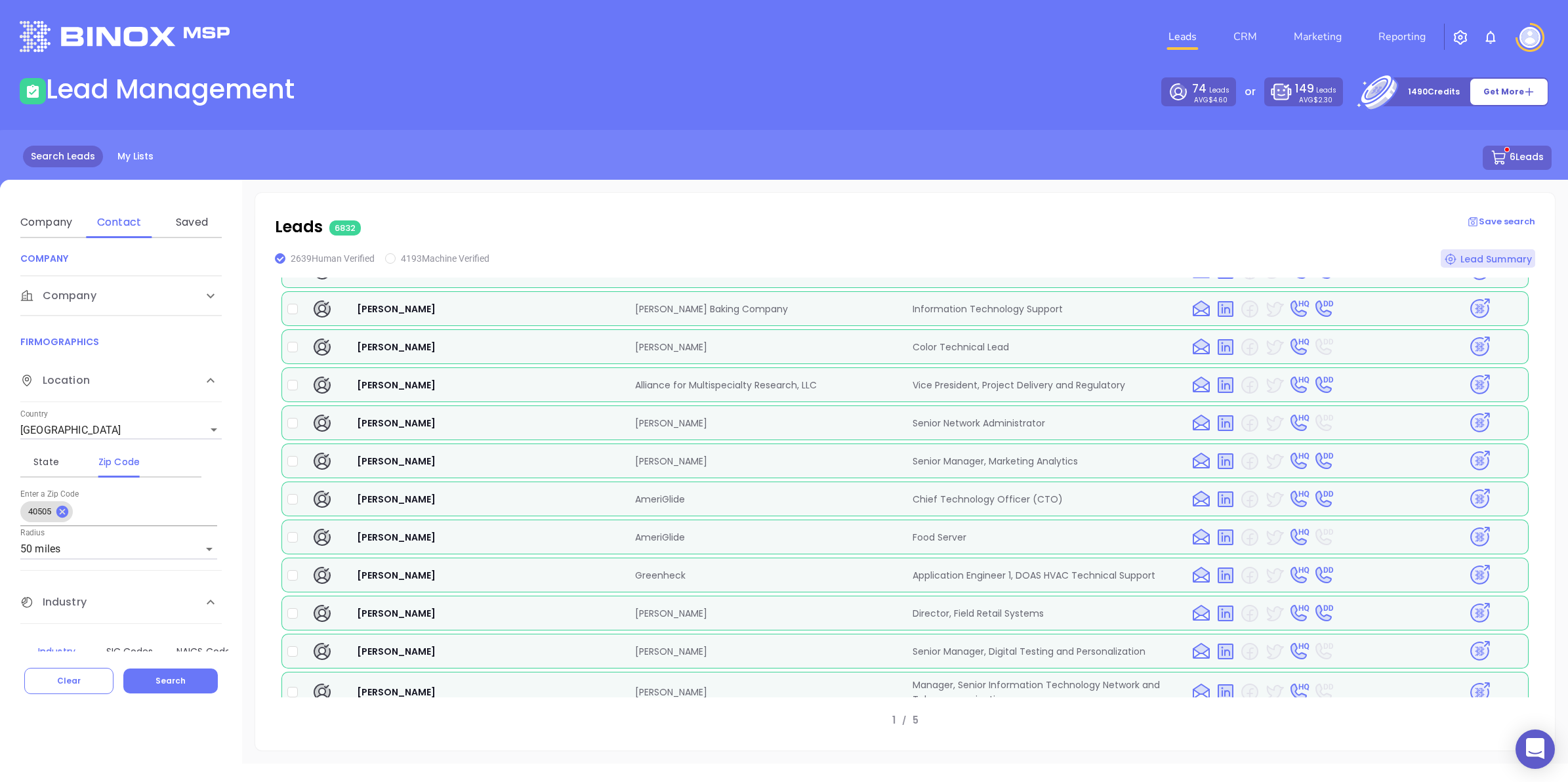
scroll to position [492, 0]
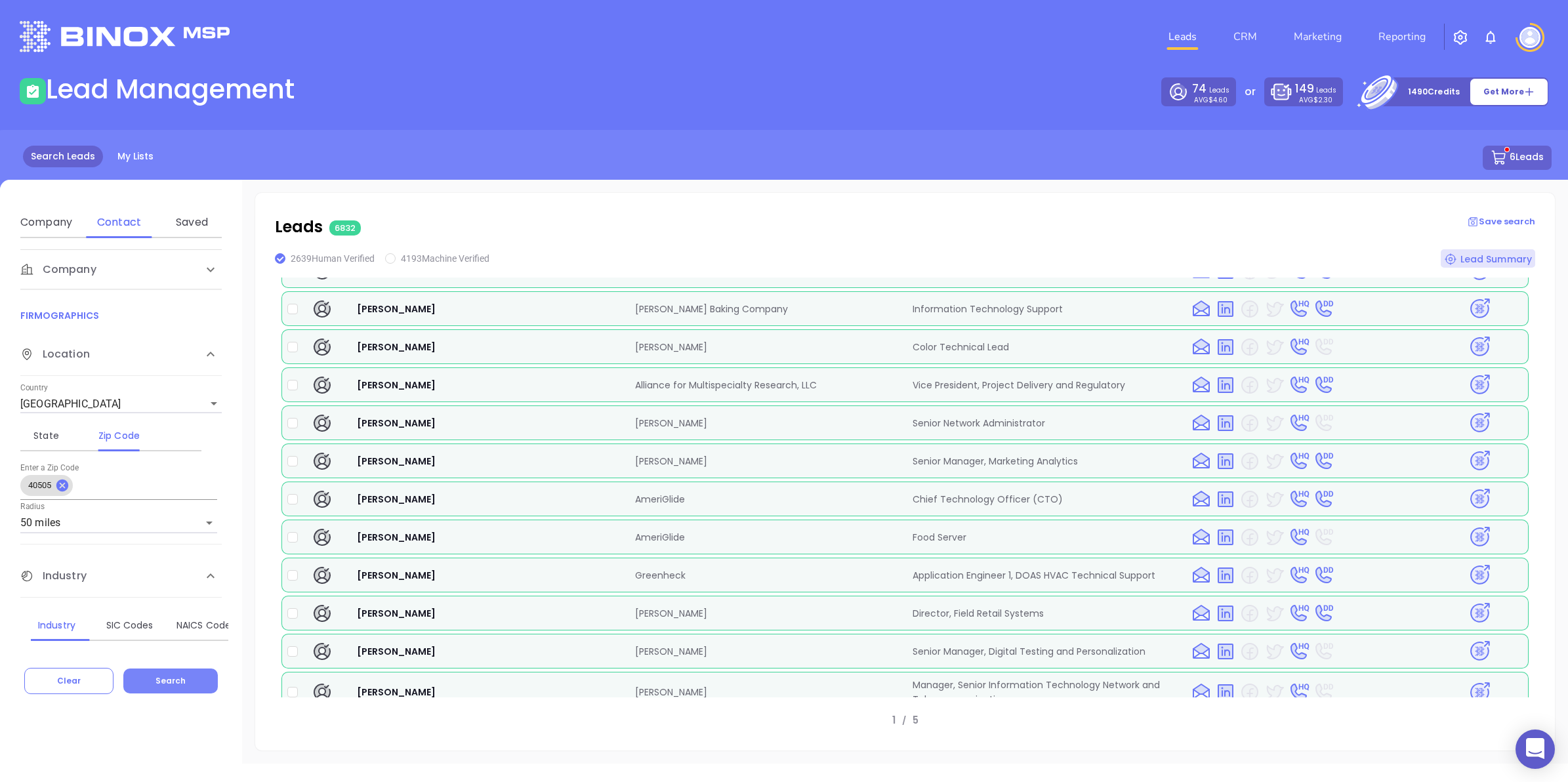
click at [192, 687] on button "Search" at bounding box center [170, 681] width 95 height 25
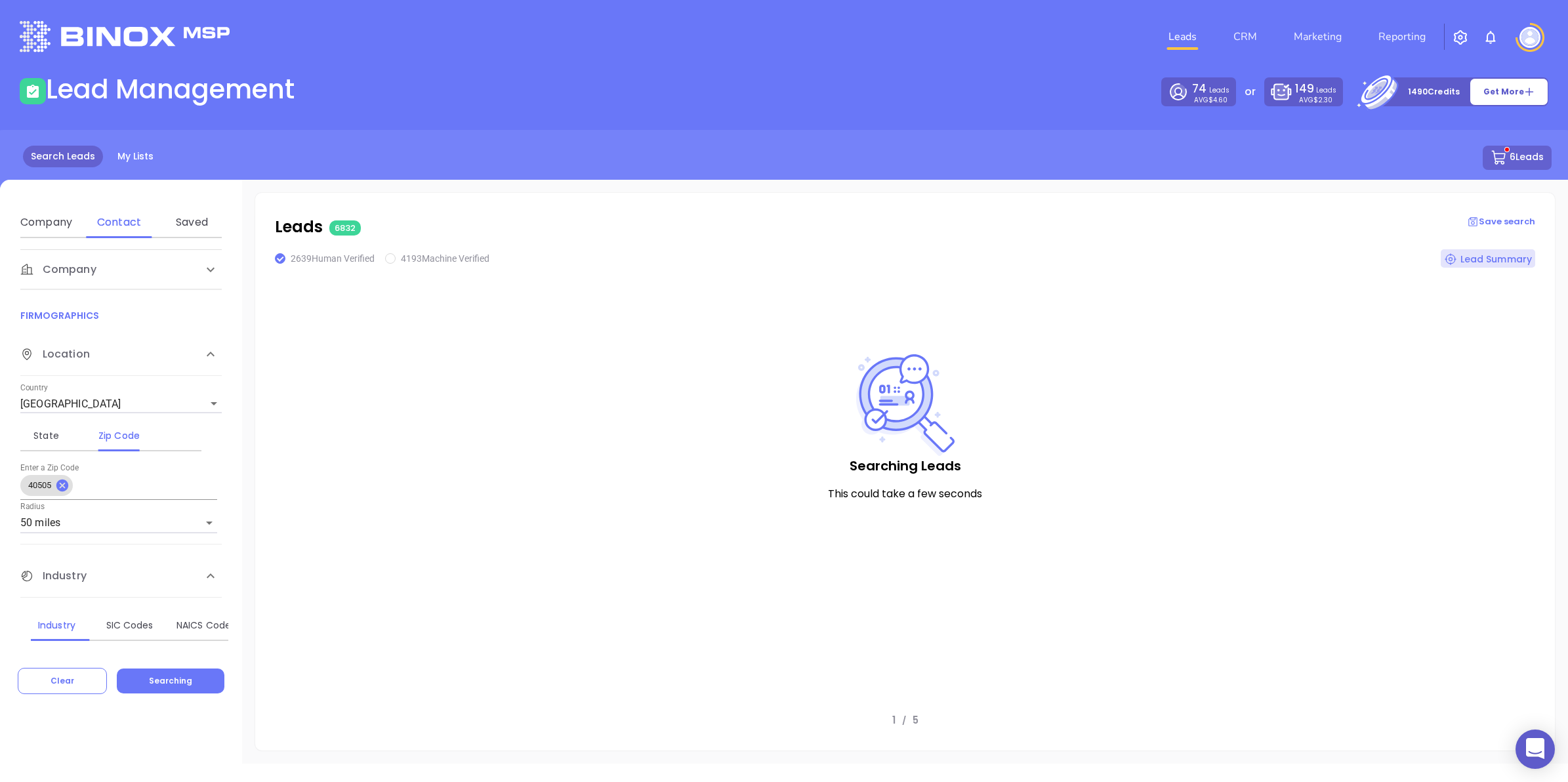
checkbox input "true"
